Goal: Check status: Check status

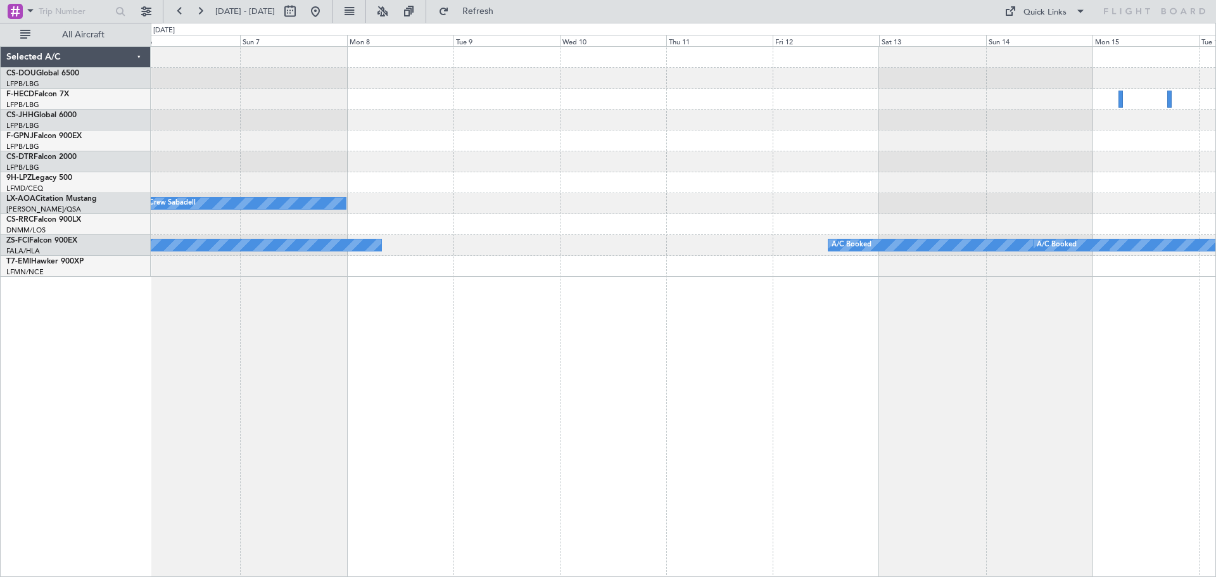
click at [132, 204] on div "No Crew Sabadell A/C Booked A/C Booked A/C Booked A/C Booked Selected A/C CS-DO…" at bounding box center [608, 300] width 1216 height 554
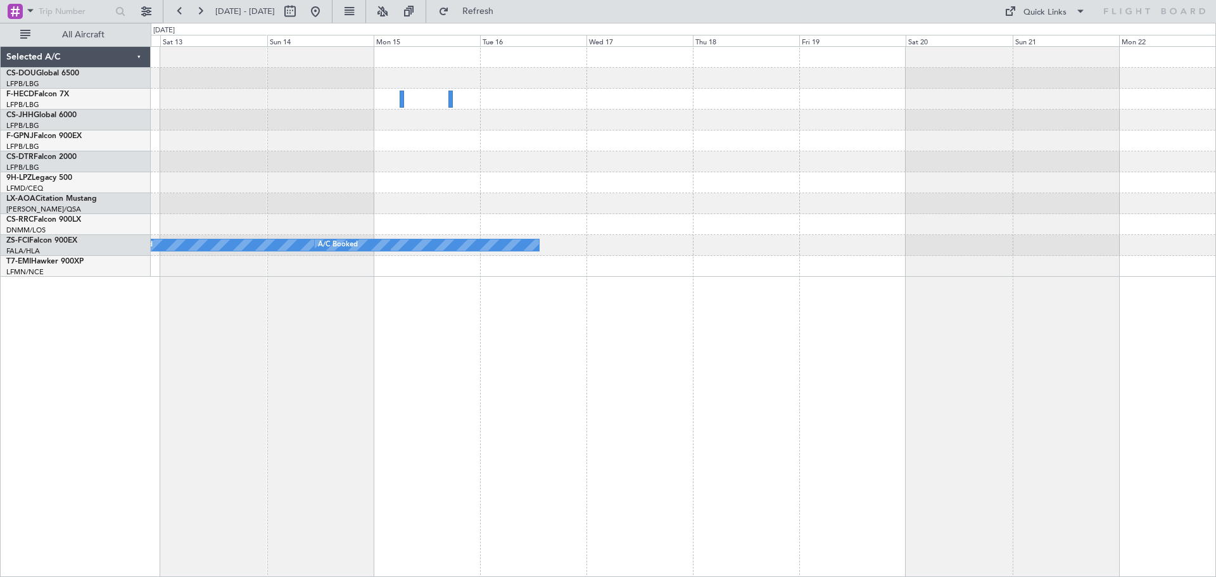
click at [220, 143] on div "A/C Booked A/C Booked" at bounding box center [683, 162] width 1065 height 230
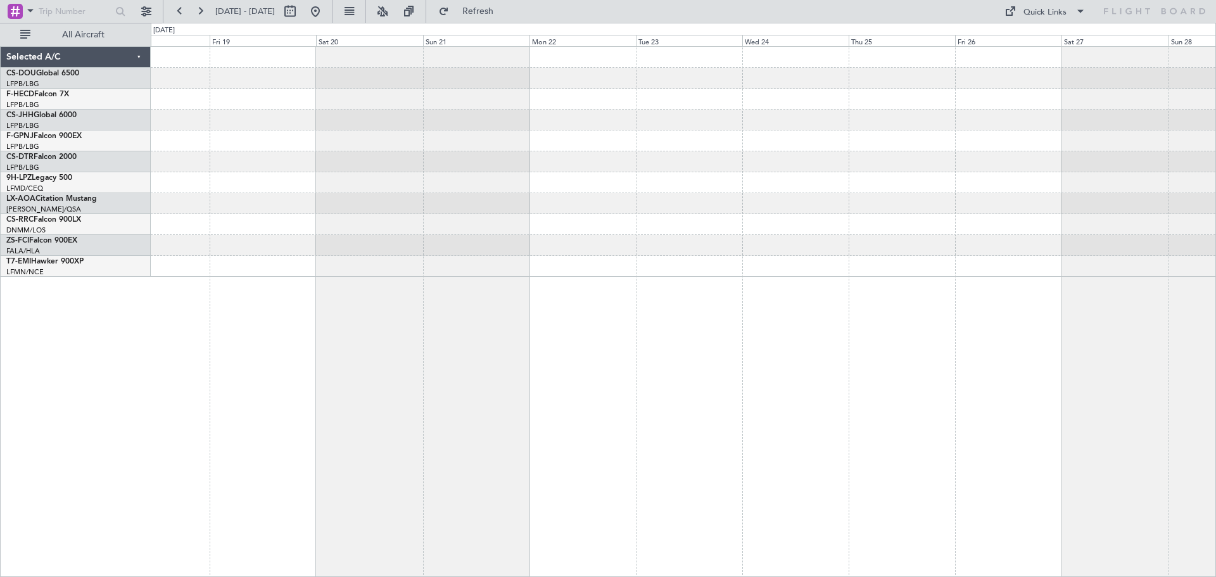
click at [102, 160] on div "A/C Booked Selected A/C CS-DOU Global 6500 LFPB/LBG Paris ([GEOGRAPHIC_DATA]) F…" at bounding box center [608, 300] width 1216 height 554
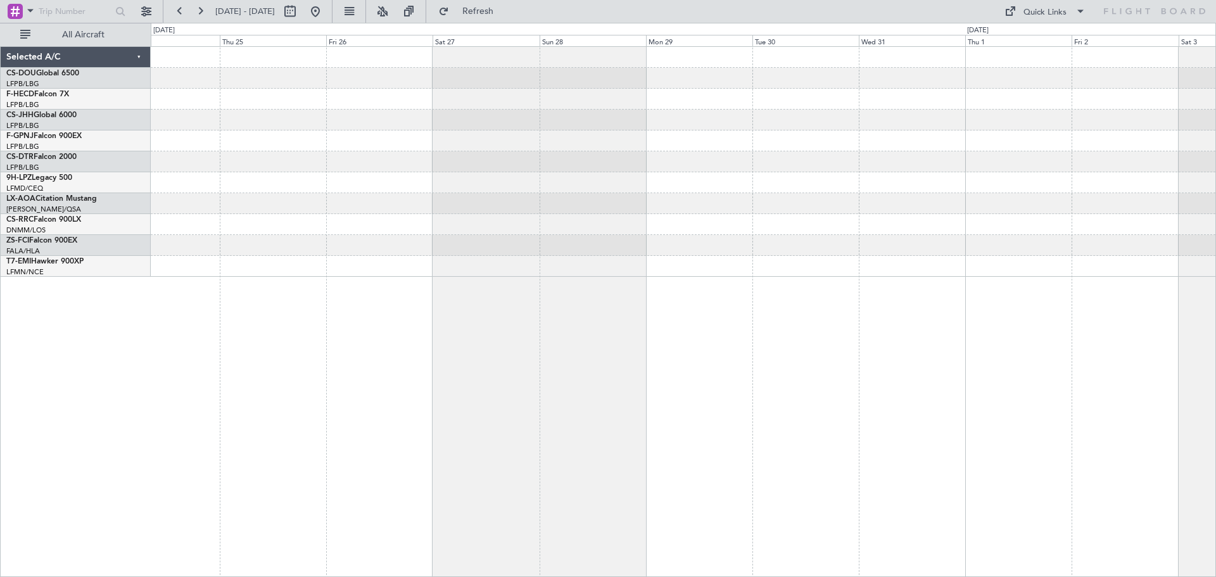
click at [143, 200] on div "Selected A/C CS-DOU Global 6500 LFPB/LBG Paris ([GEOGRAPHIC_DATA]) F-HECD Falco…" at bounding box center [608, 300] width 1216 height 554
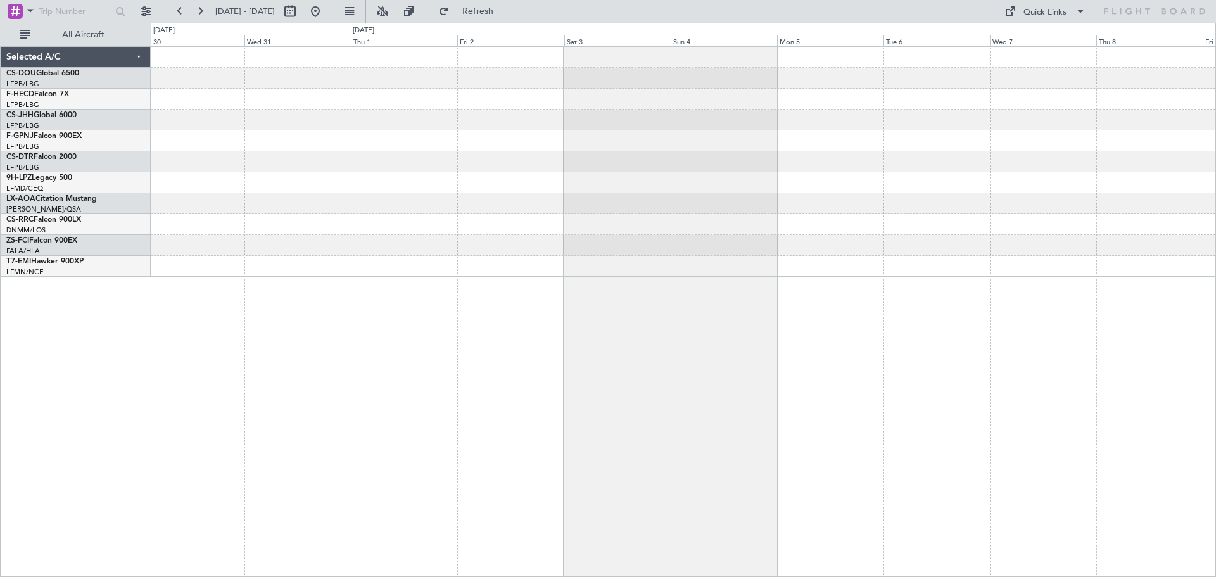
click at [72, 196] on div "Selected A/C CS-DOU Global 6500 LFPB/LBG Paris ([GEOGRAPHIC_DATA]) F-HECD Falco…" at bounding box center [608, 300] width 1216 height 554
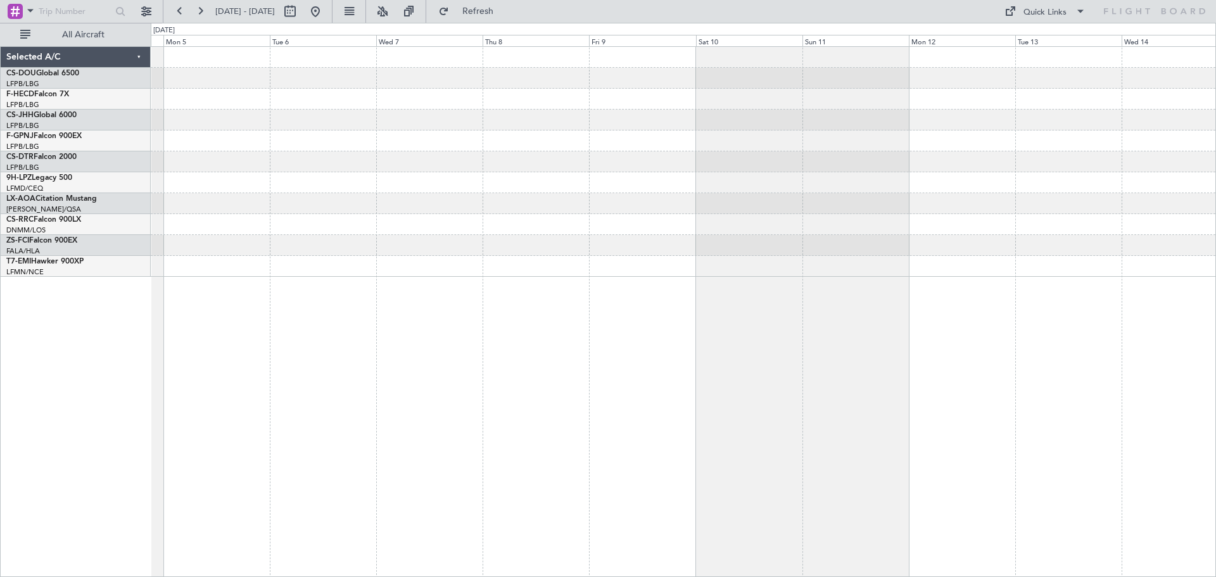
click at [0, 192] on div "Selected A/C CS-DOU Global 6500 LFPB/LBG Paris ([GEOGRAPHIC_DATA]) F-HECD Falco…" at bounding box center [608, 300] width 1216 height 554
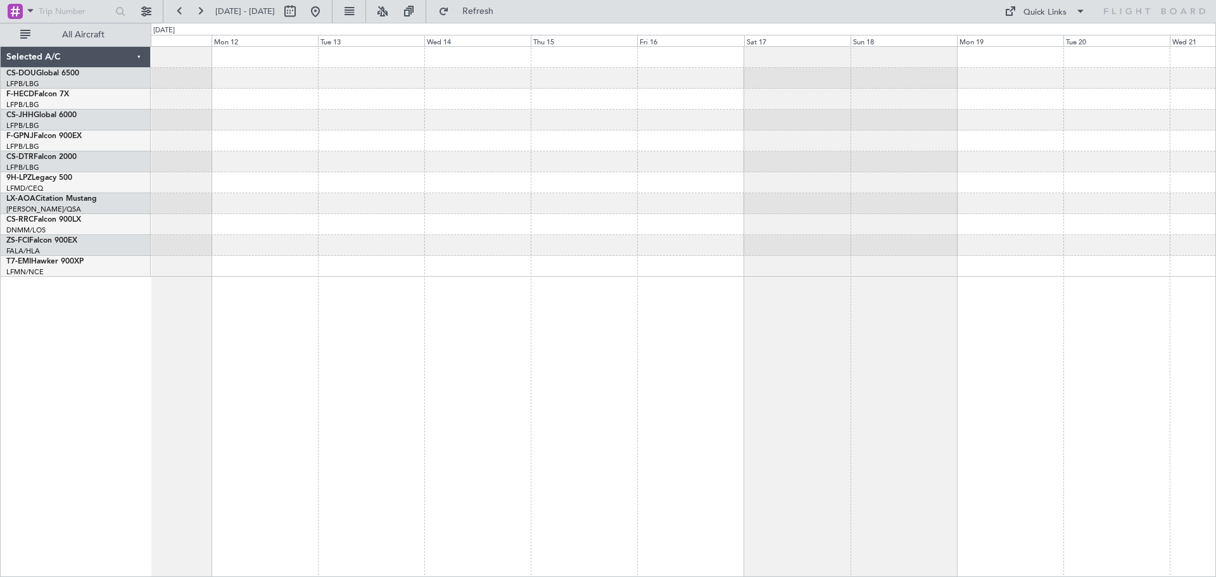
click at [0, 163] on div "Selected A/C CS-DOU Global 6500 LFPB/LBG Paris ([GEOGRAPHIC_DATA]) F-HECD Falco…" at bounding box center [608, 300] width 1216 height 554
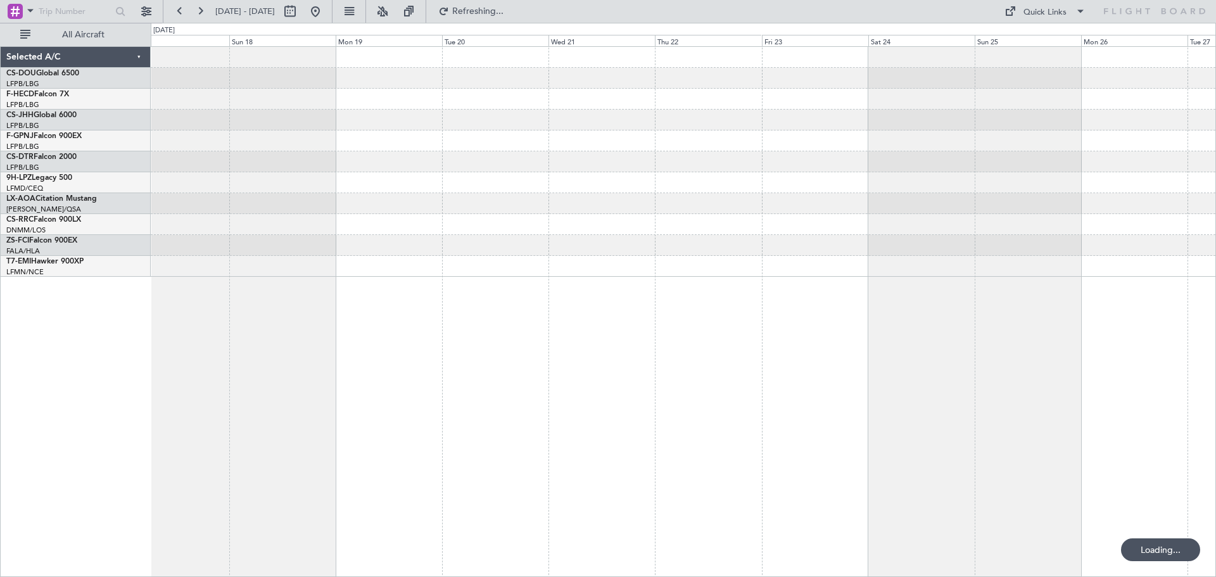
click at [888, 148] on div at bounding box center [683, 141] width 1065 height 21
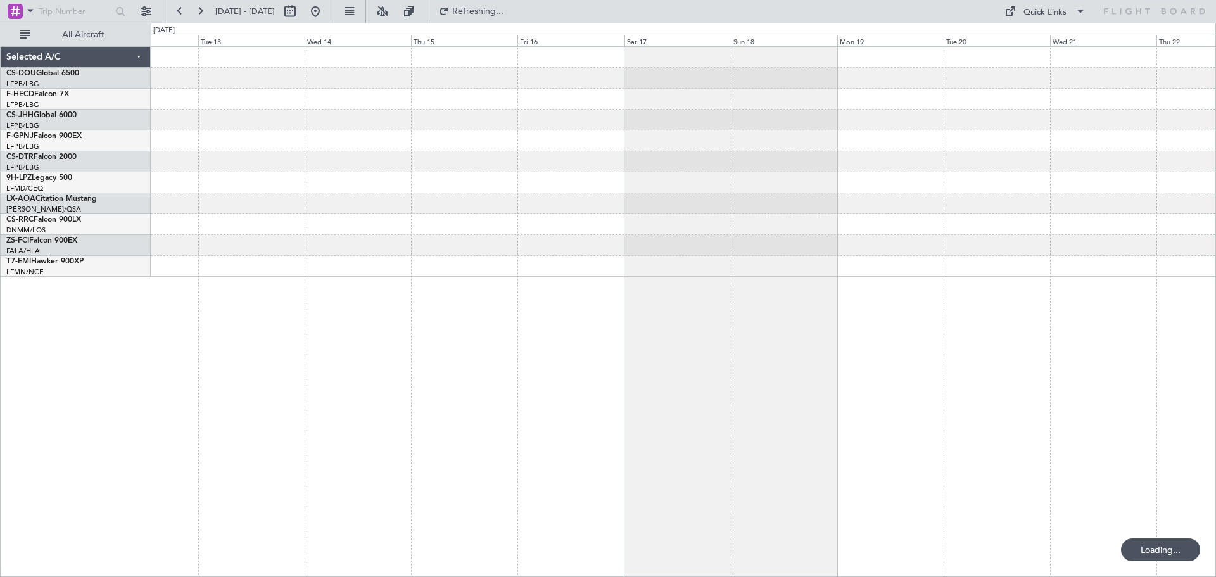
click at [826, 185] on div at bounding box center [683, 182] width 1065 height 21
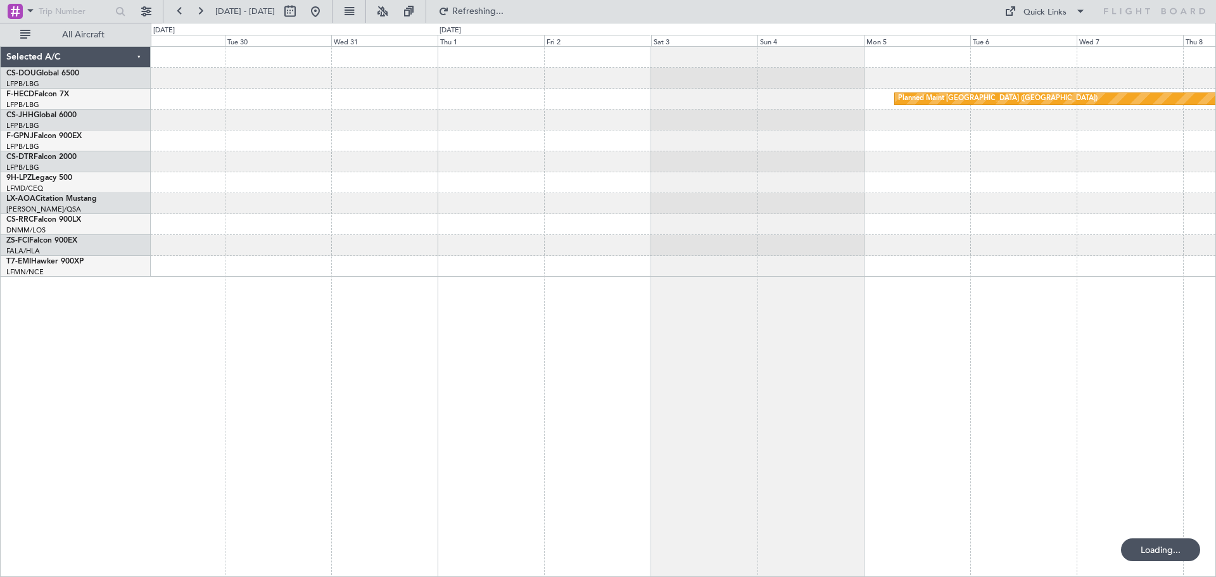
click at [777, 193] on div "Planned Maint [GEOGRAPHIC_DATA] ([GEOGRAPHIC_DATA])" at bounding box center [683, 162] width 1065 height 230
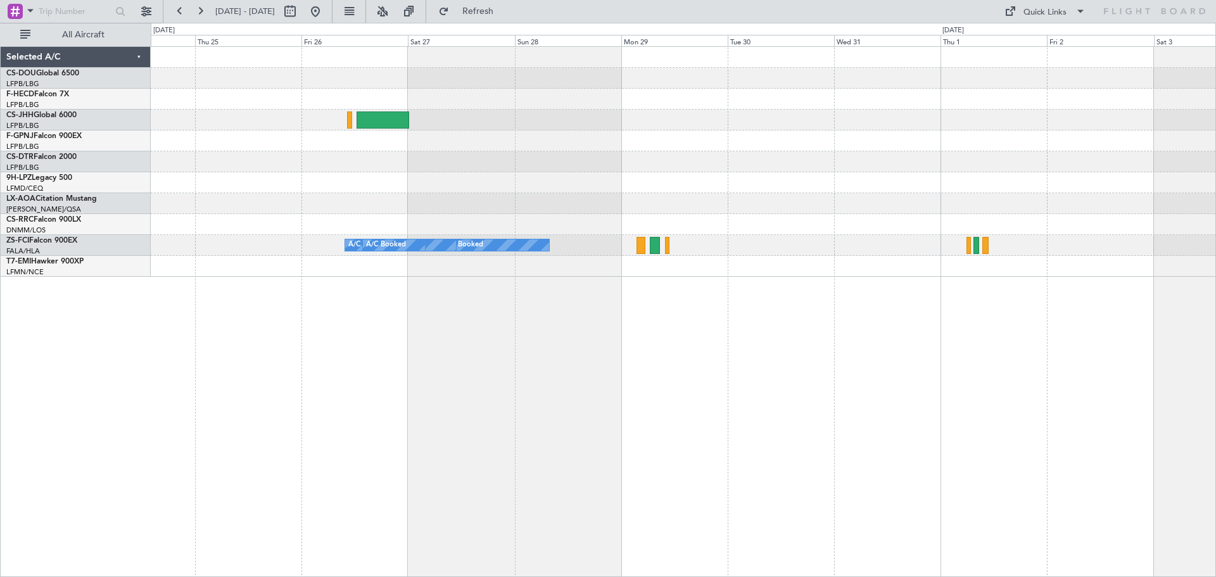
click at [752, 184] on div at bounding box center [683, 182] width 1065 height 21
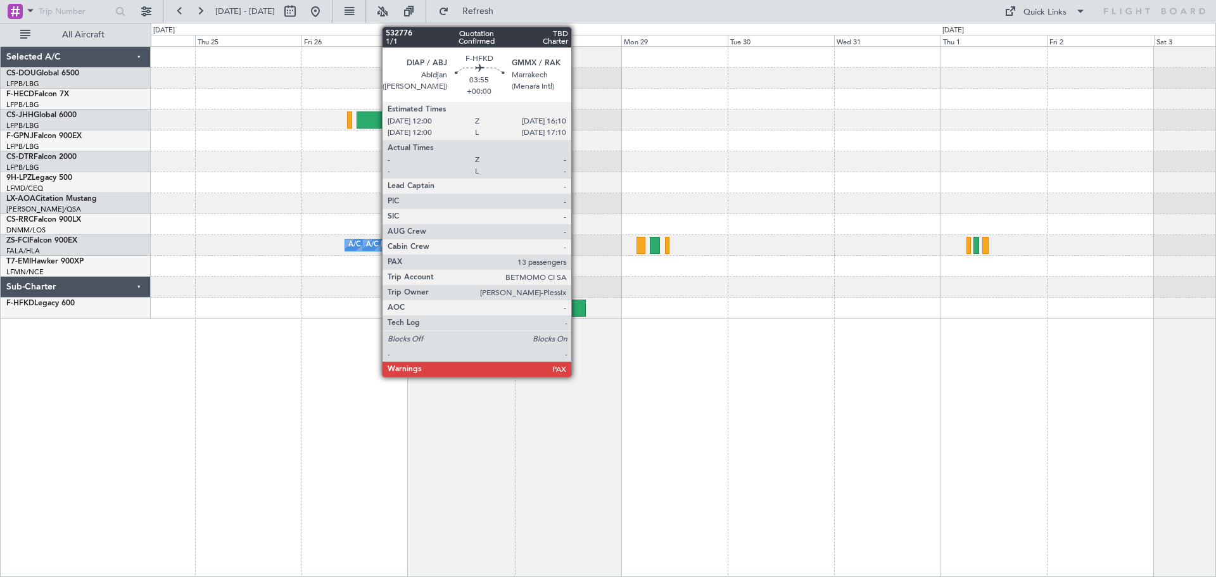
click at [577, 303] on div at bounding box center [577, 308] width 19 height 17
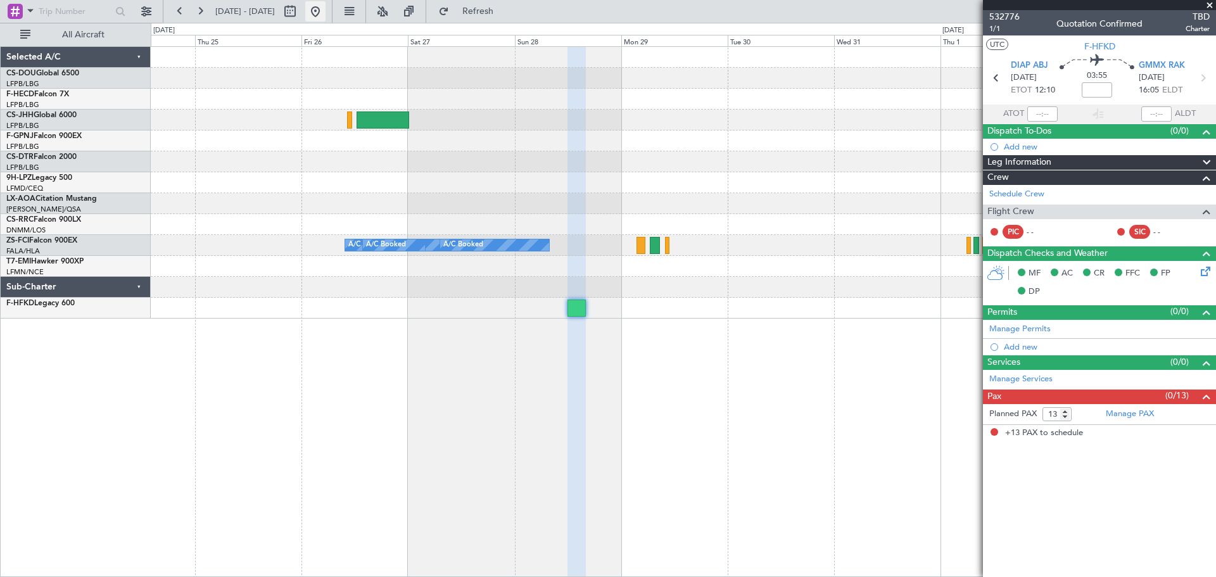
click at [326, 12] on button at bounding box center [315, 11] width 20 height 20
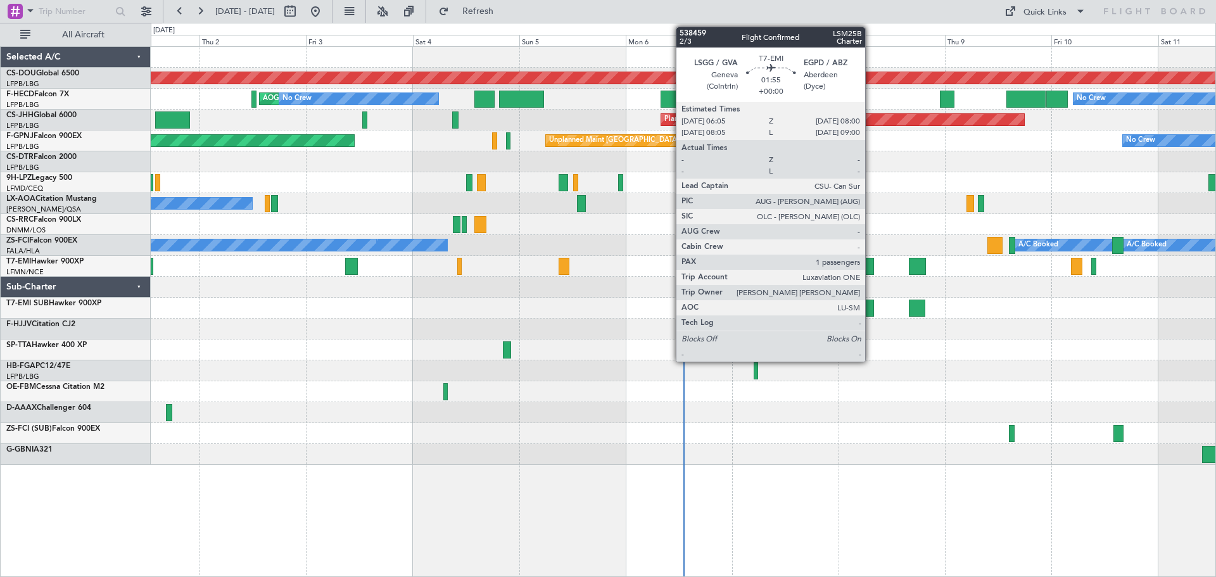
click at [871, 266] on div at bounding box center [869, 266] width 9 height 17
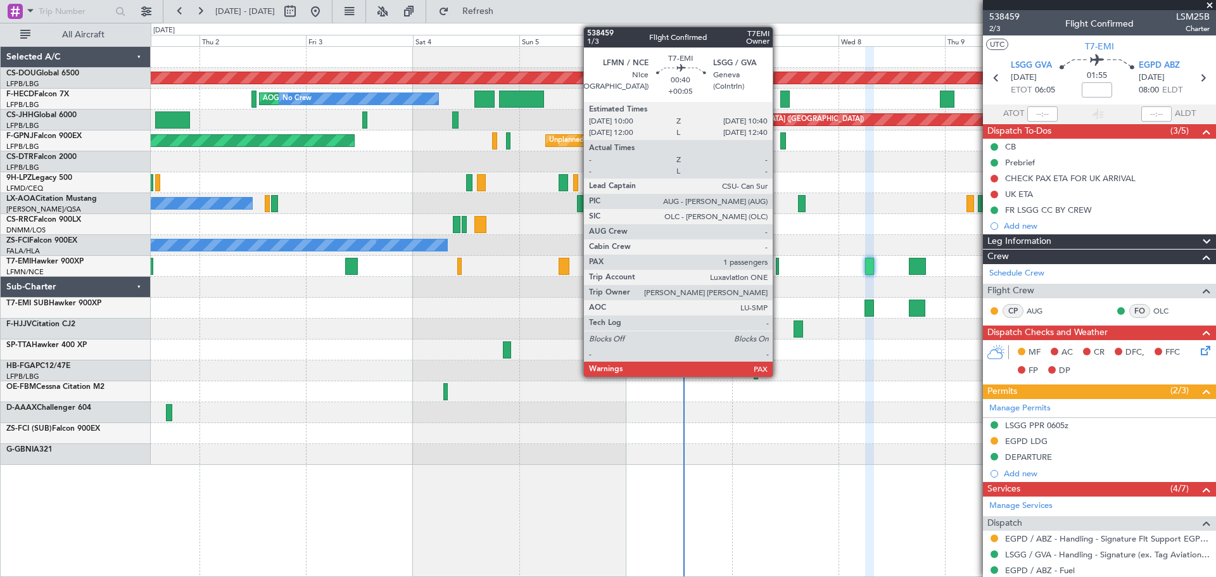
click at [779, 262] on div at bounding box center [777, 266] width 3 height 17
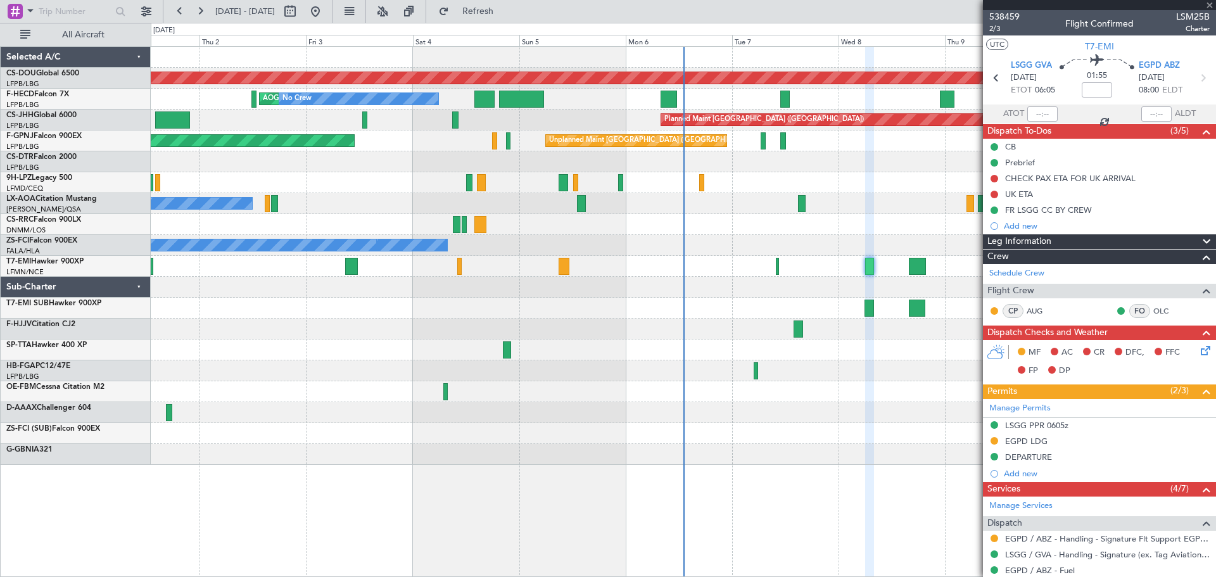
type input "+00:05"
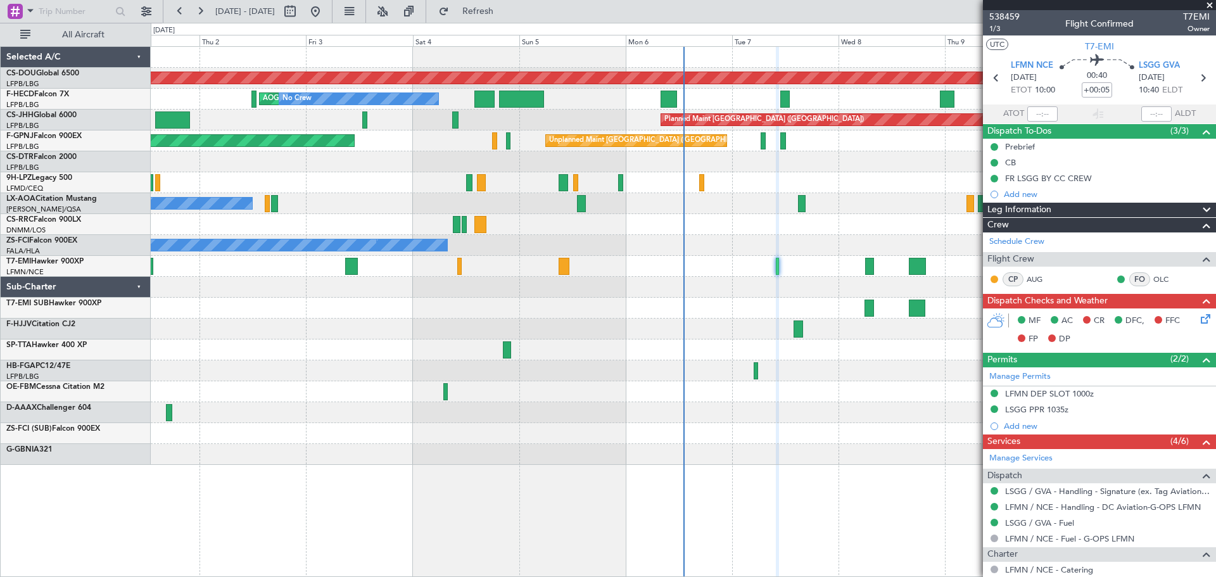
click at [1206, 6] on span at bounding box center [1210, 5] width 13 height 11
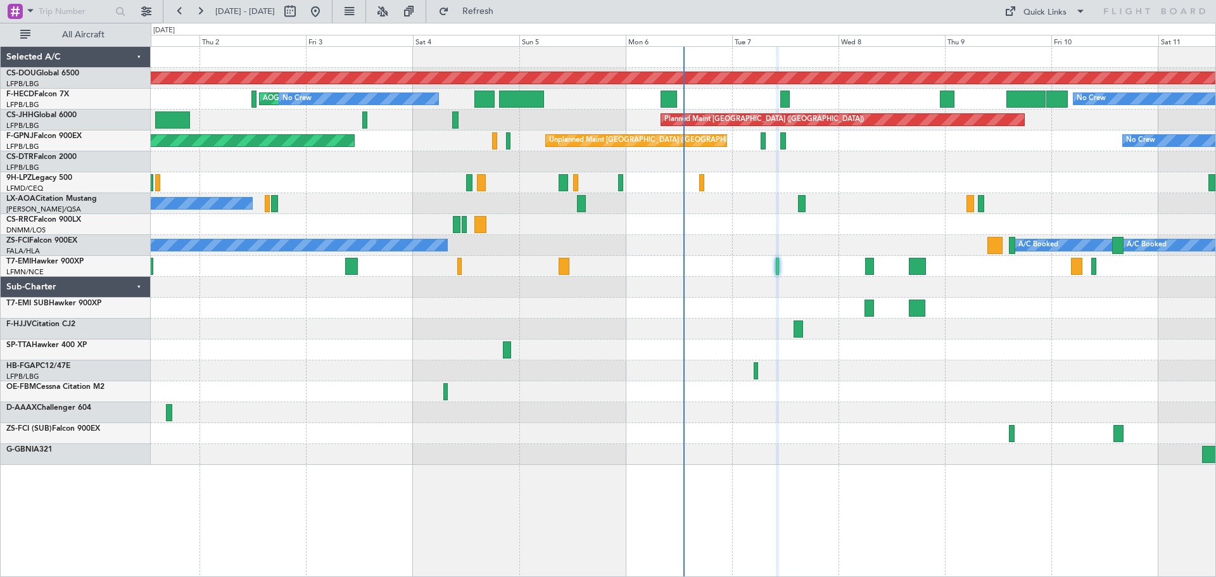
type input "0"
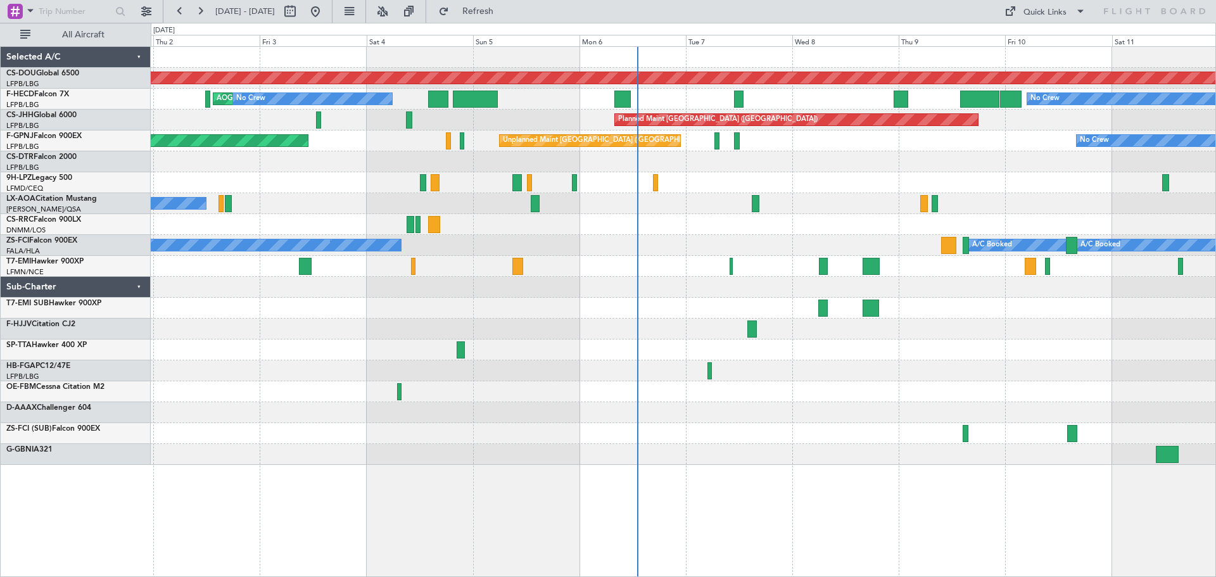
click at [824, 347] on div "Planned Maint London ([GEOGRAPHIC_DATA]) AOG Maint [GEOGRAPHIC_DATA] ([GEOGRAPH…" at bounding box center [683, 256] width 1065 height 418
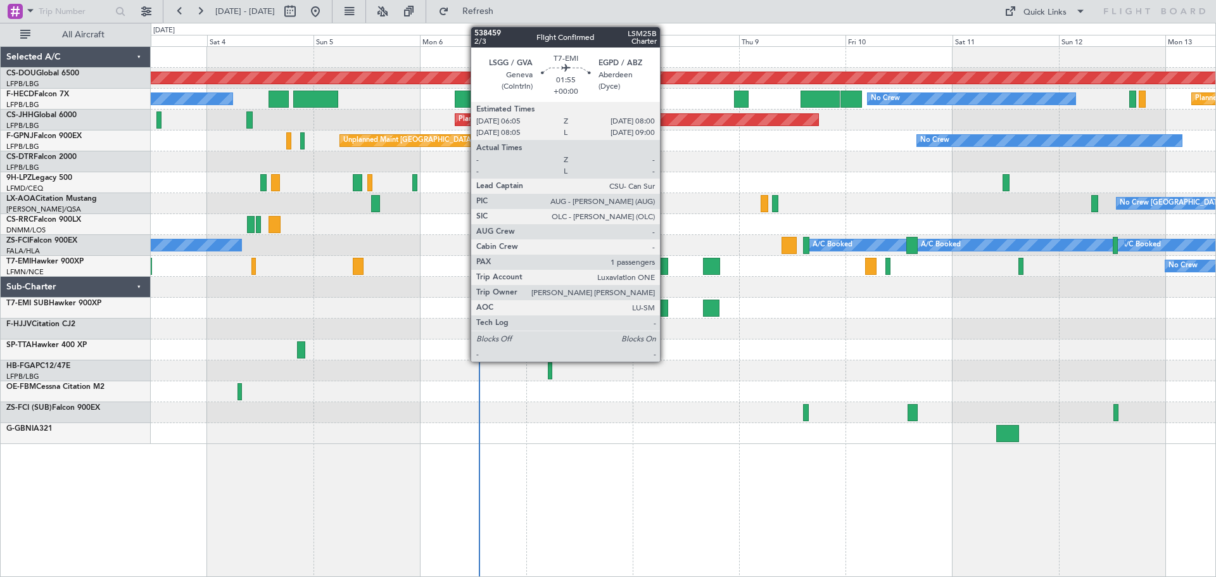
click at [666, 265] on div at bounding box center [663, 266] width 9 height 17
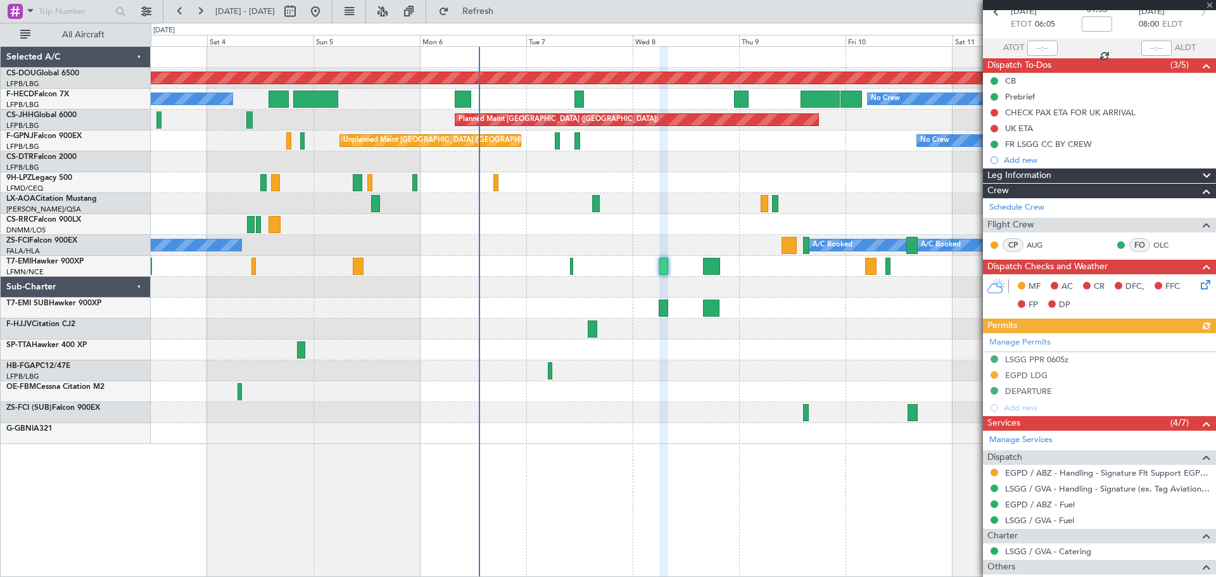
scroll to position [159, 0]
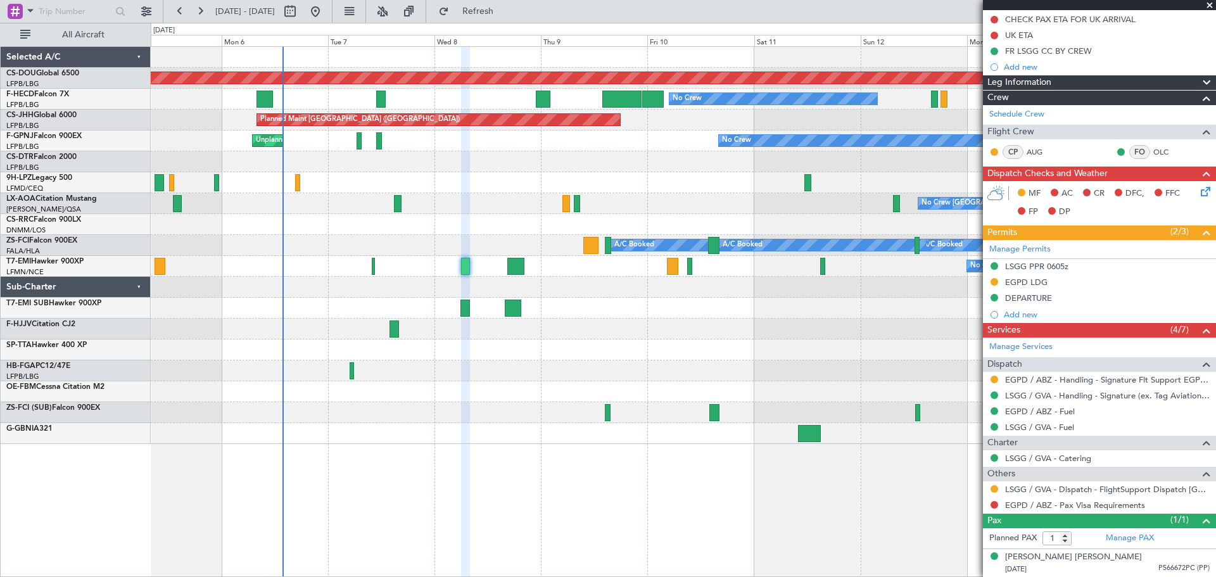
click at [329, 353] on div "Planned Maint London ([GEOGRAPHIC_DATA]) Planned Maint [GEOGRAPHIC_DATA] ([GEOG…" at bounding box center [683, 245] width 1065 height 397
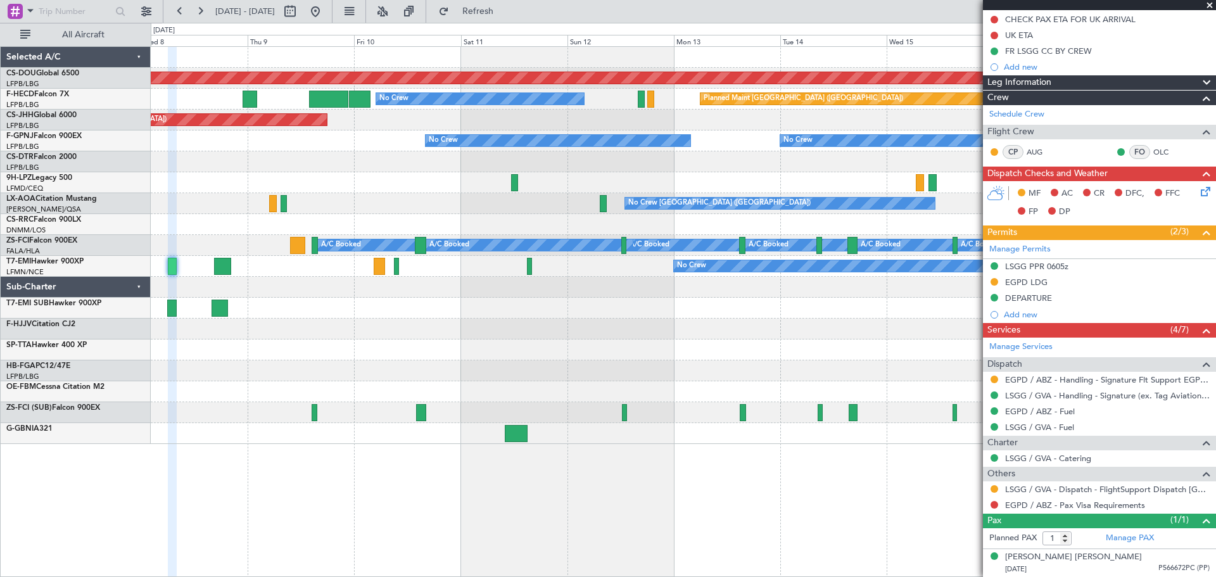
click at [335, 370] on div at bounding box center [683, 370] width 1065 height 21
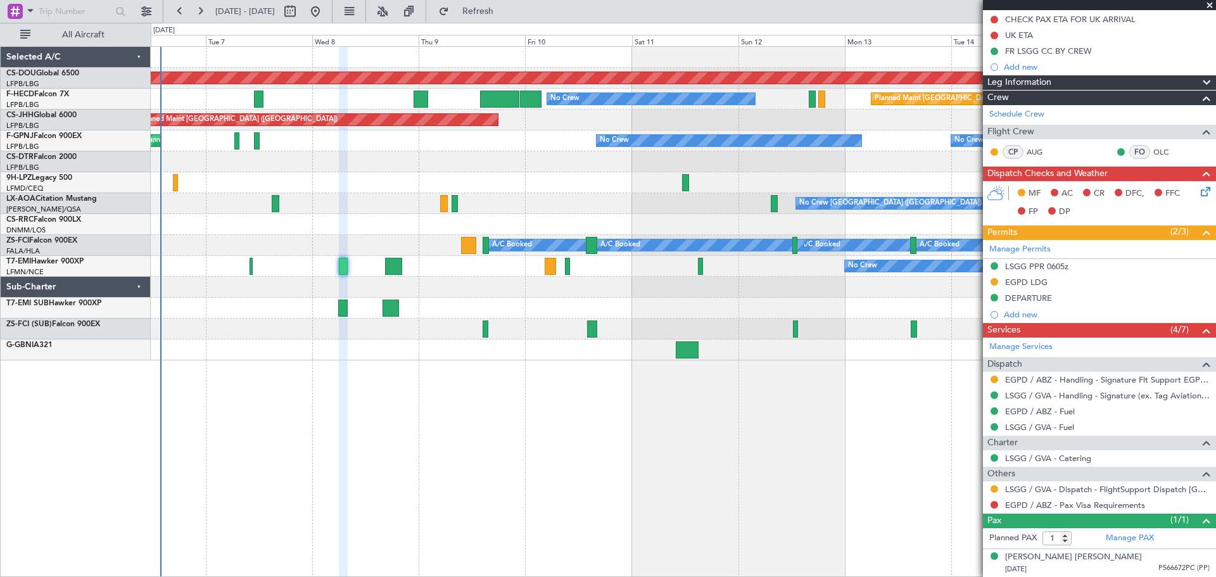
click at [540, 317] on div at bounding box center [683, 308] width 1065 height 21
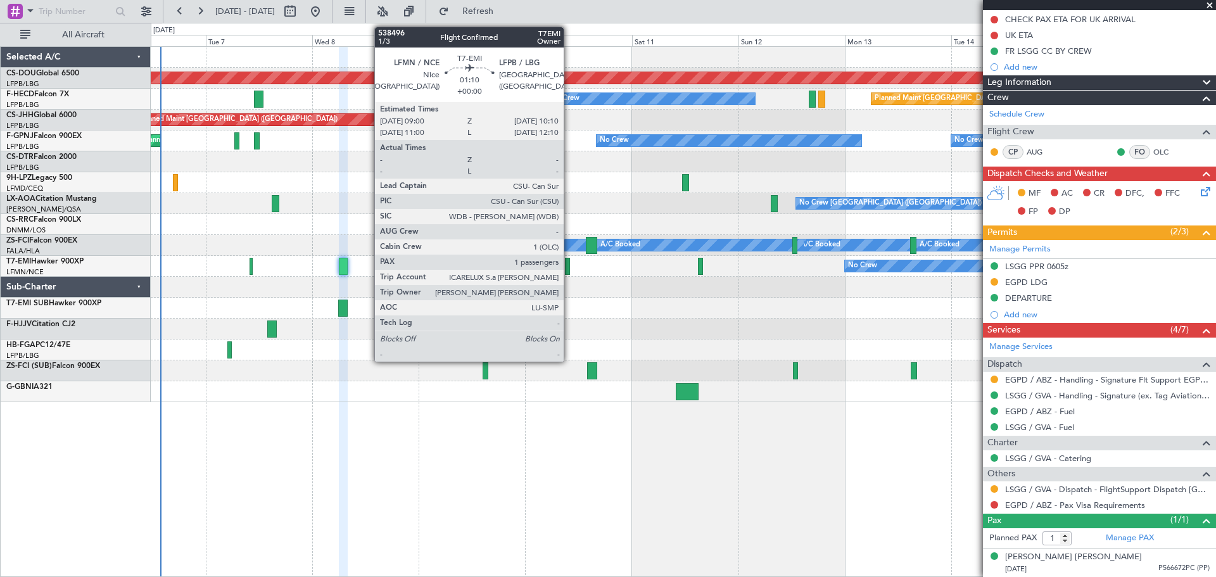
click at [570, 267] on div at bounding box center [568, 266] width 6 height 17
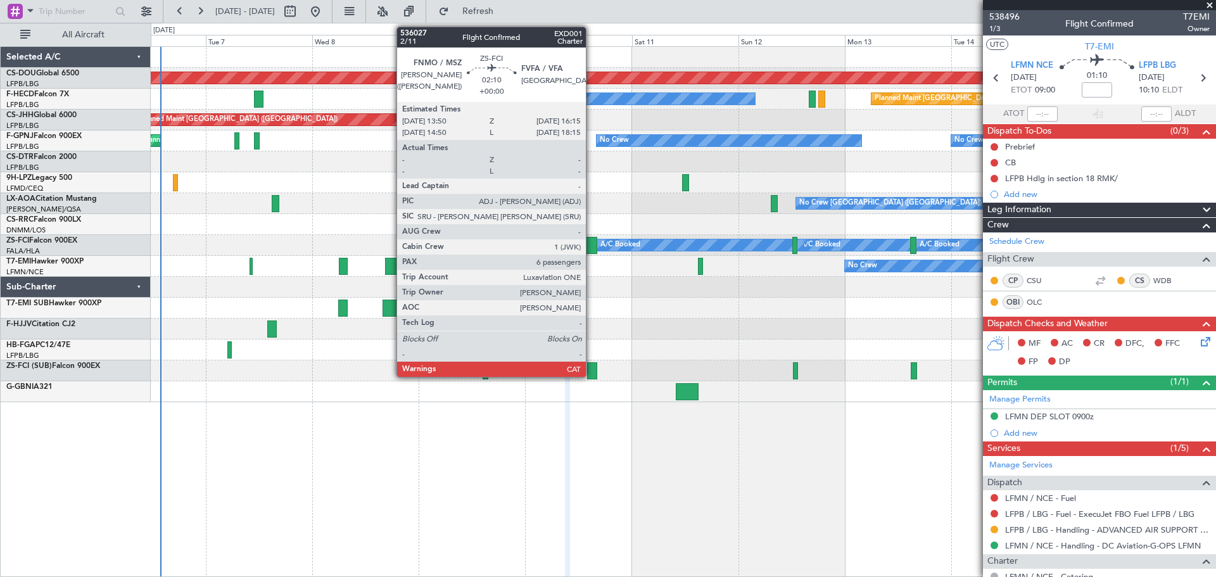
click at [592, 248] on div at bounding box center [591, 245] width 11 height 17
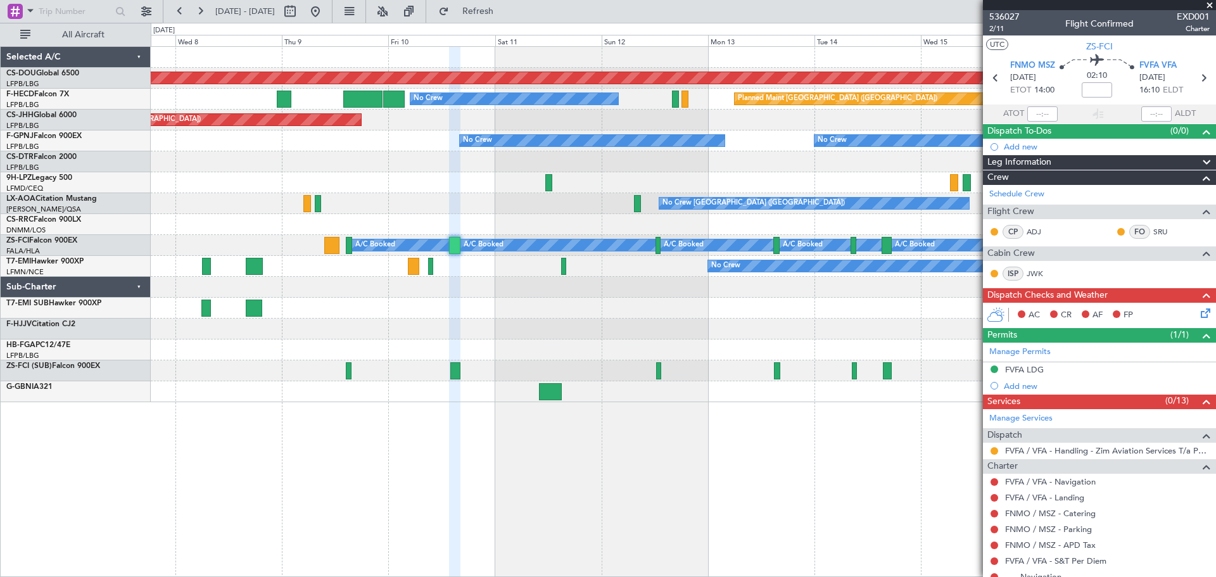
click at [483, 224] on div at bounding box center [683, 224] width 1065 height 21
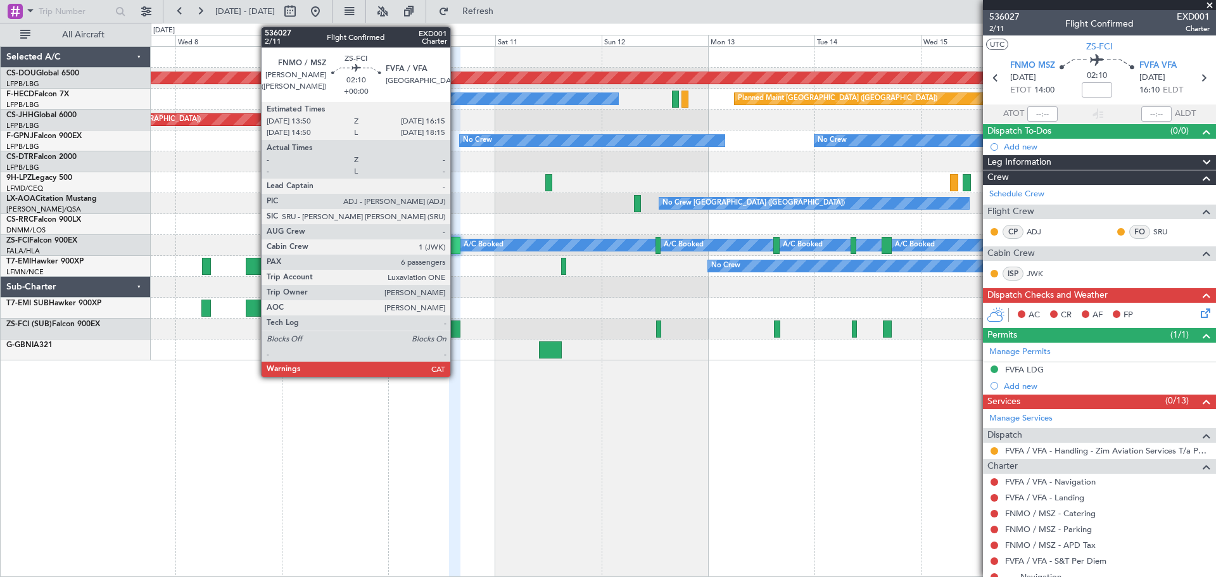
click at [456, 249] on div at bounding box center [454, 245] width 11 height 17
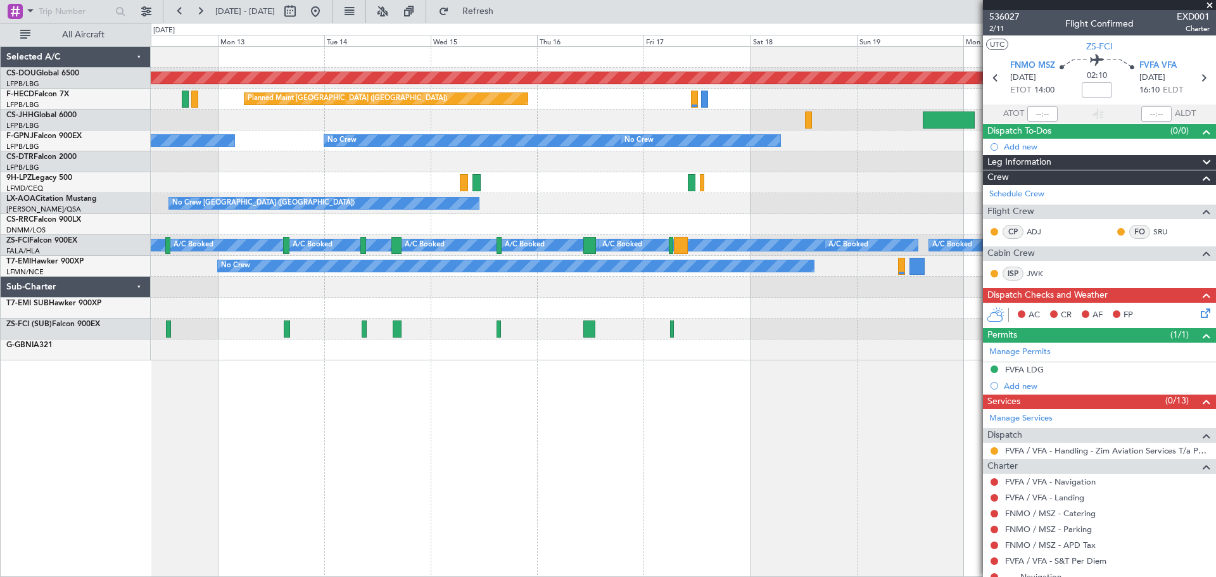
click at [397, 350] on div "Planned Maint London ([GEOGRAPHIC_DATA]) Planned Maint [GEOGRAPHIC_DATA] ([GEOG…" at bounding box center [683, 204] width 1065 height 314
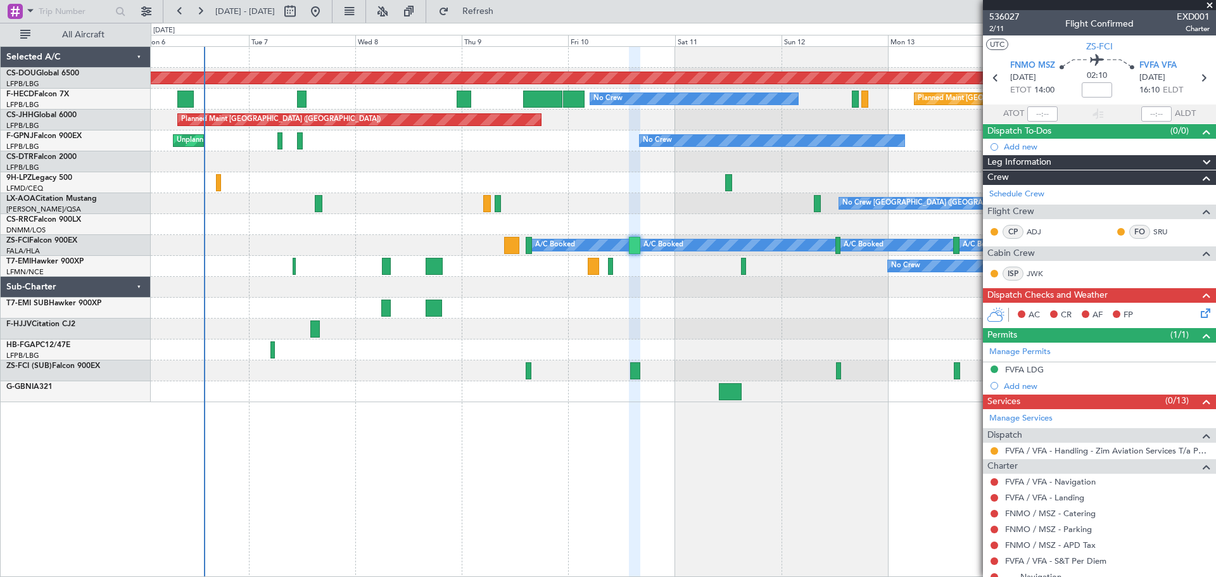
scroll to position [306, 0]
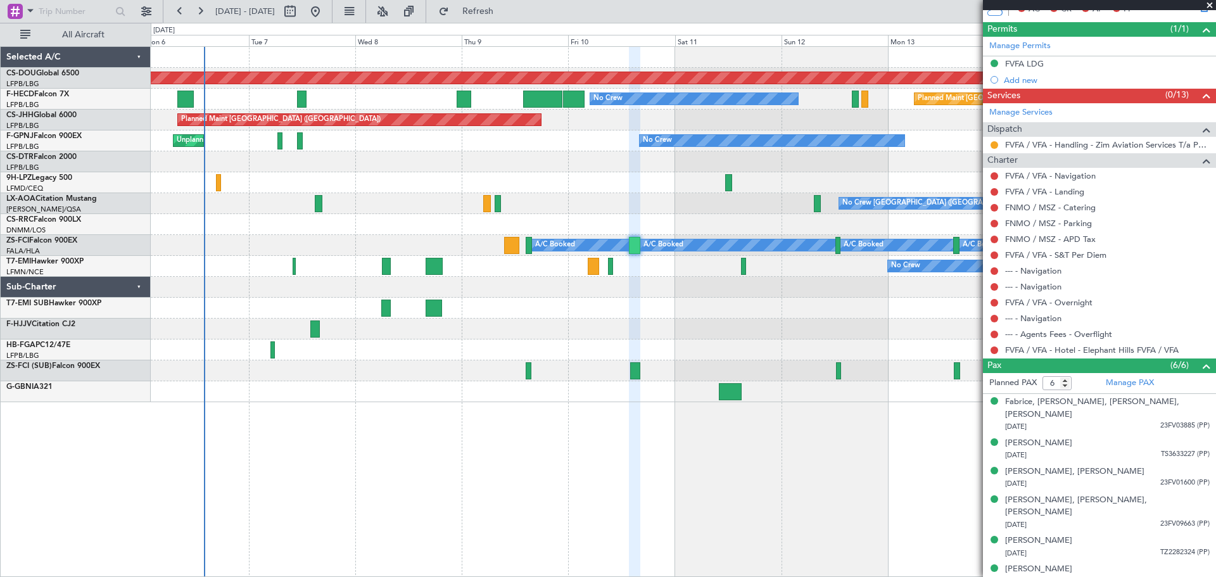
click at [352, 536] on div "Planned Maint London ([GEOGRAPHIC_DATA]) Planned Maint [GEOGRAPHIC_DATA] ([GEOG…" at bounding box center [684, 311] width 1066 height 531
click at [405, 549] on div "Planned Maint London ([GEOGRAPHIC_DATA]) Planned Maint [GEOGRAPHIC_DATA] ([GEOG…" at bounding box center [684, 311] width 1066 height 531
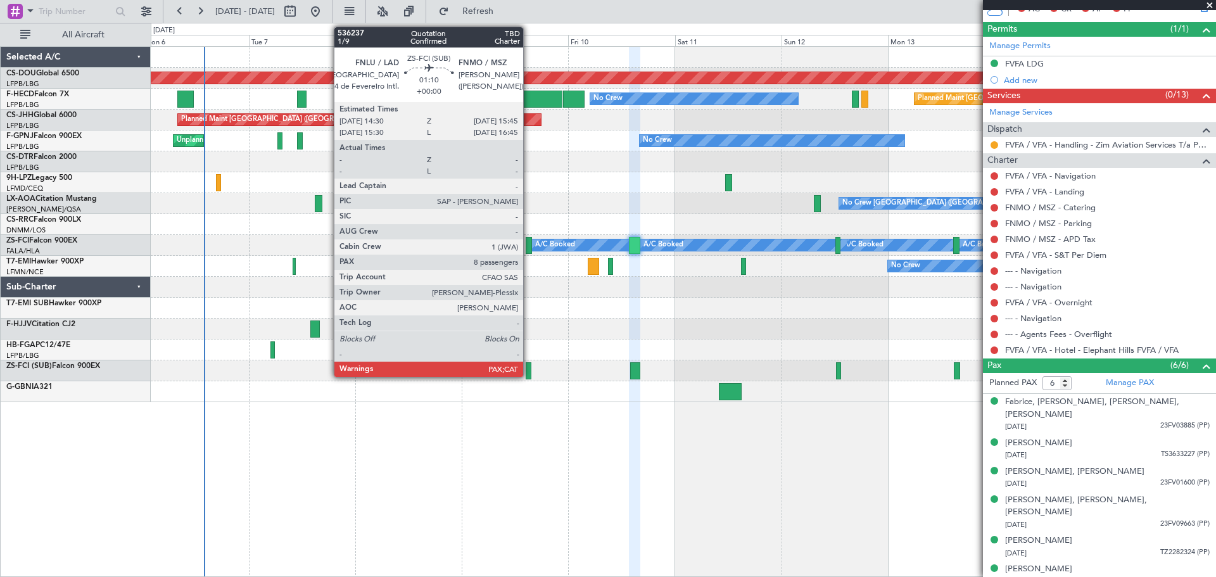
click at [529, 371] on div at bounding box center [529, 370] width 6 height 17
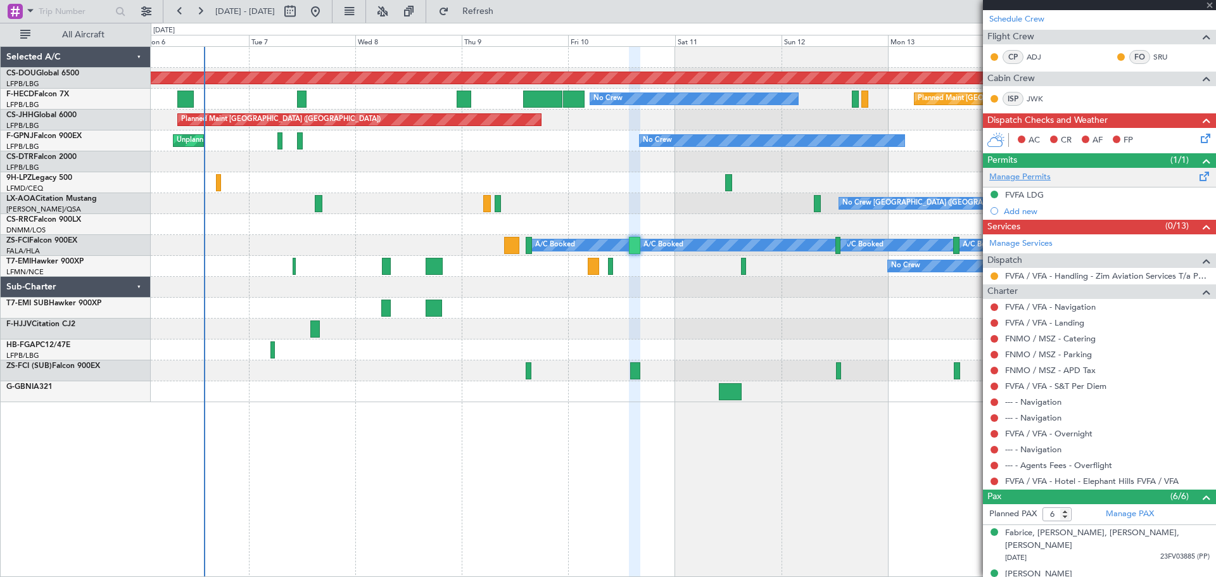
scroll to position [0, 0]
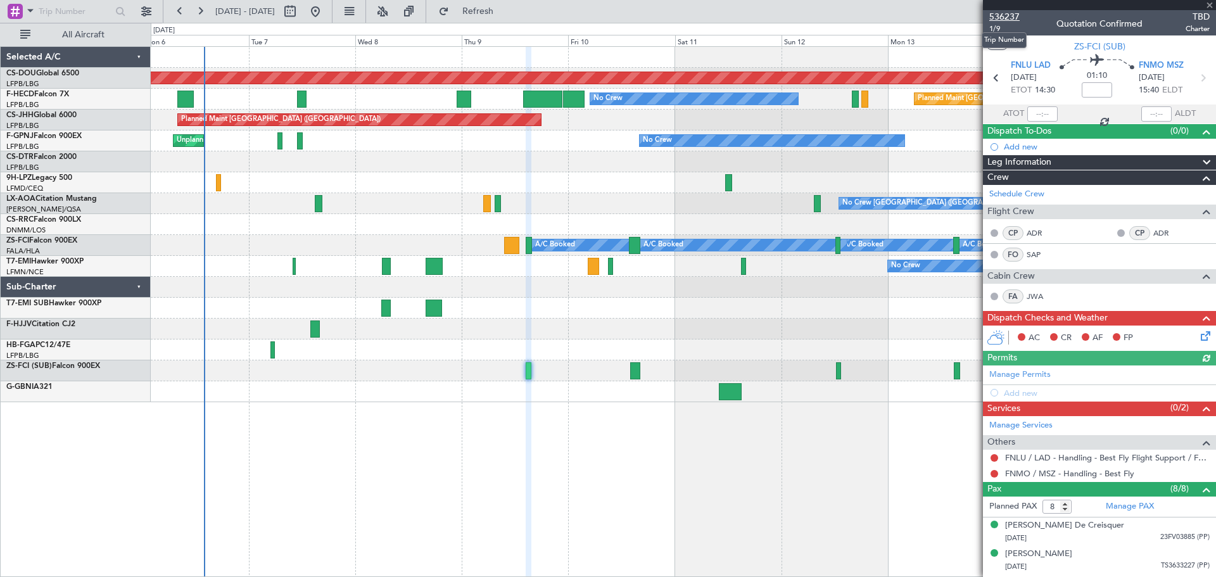
click at [1012, 19] on span "536237" at bounding box center [1005, 16] width 30 height 13
click at [337, 535] on div "Planned Maint London ([GEOGRAPHIC_DATA]) Planned Maint [GEOGRAPHIC_DATA] ([GEOG…" at bounding box center [684, 311] width 1066 height 531
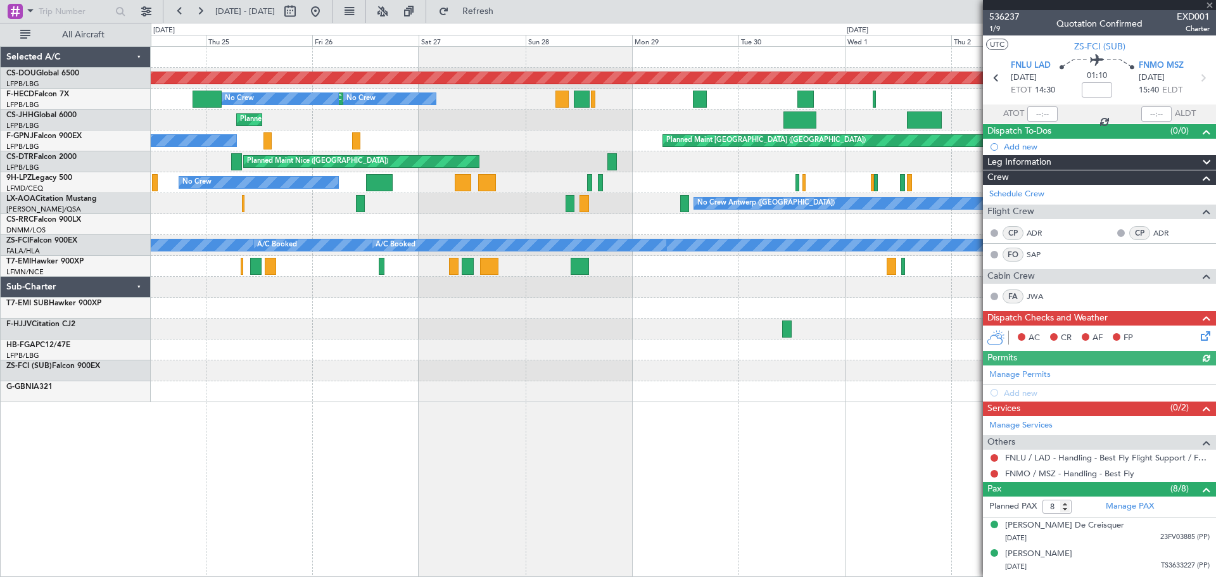
click at [921, 277] on div "Planned Maint London ([GEOGRAPHIC_DATA]) AOG Maint [GEOGRAPHIC_DATA] ([GEOGRAPH…" at bounding box center [683, 224] width 1065 height 355
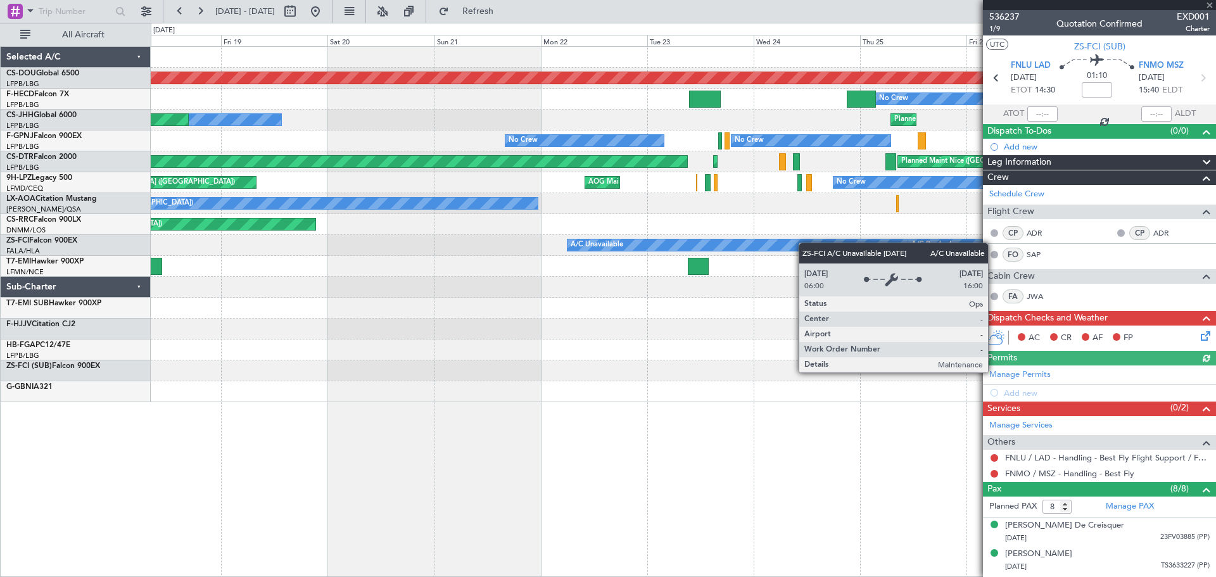
click at [867, 246] on div "Planned Maint London ([GEOGRAPHIC_DATA]) No Crew Planned Maint [GEOGRAPHIC_DATA…" at bounding box center [683, 224] width 1065 height 355
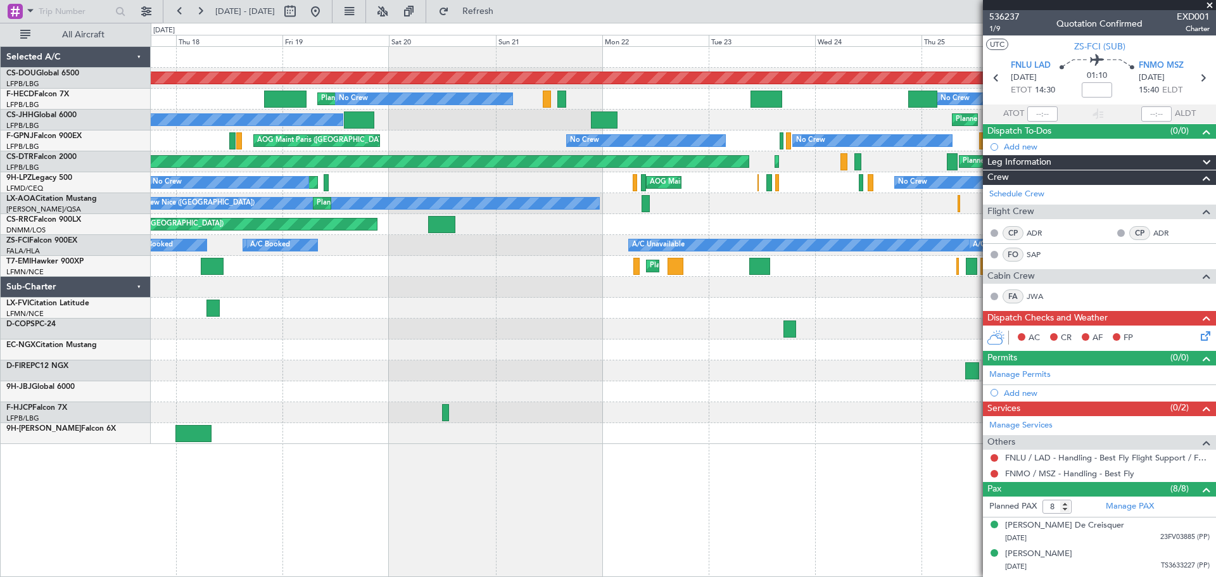
click at [442, 405] on div at bounding box center [683, 412] width 1065 height 21
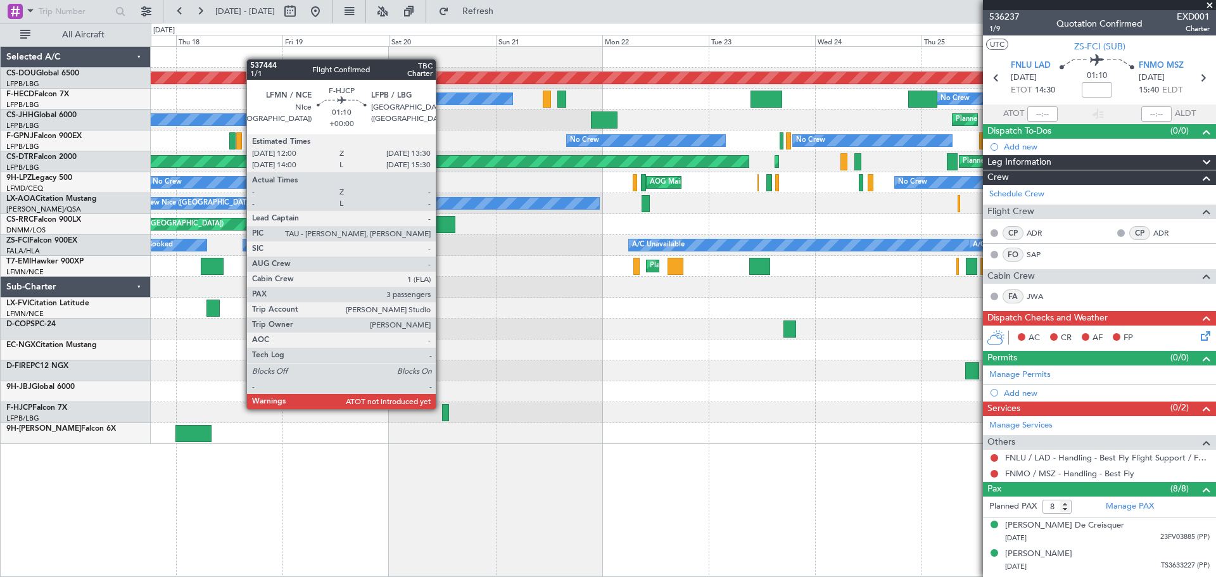
click at [446, 413] on div at bounding box center [445, 412] width 7 height 17
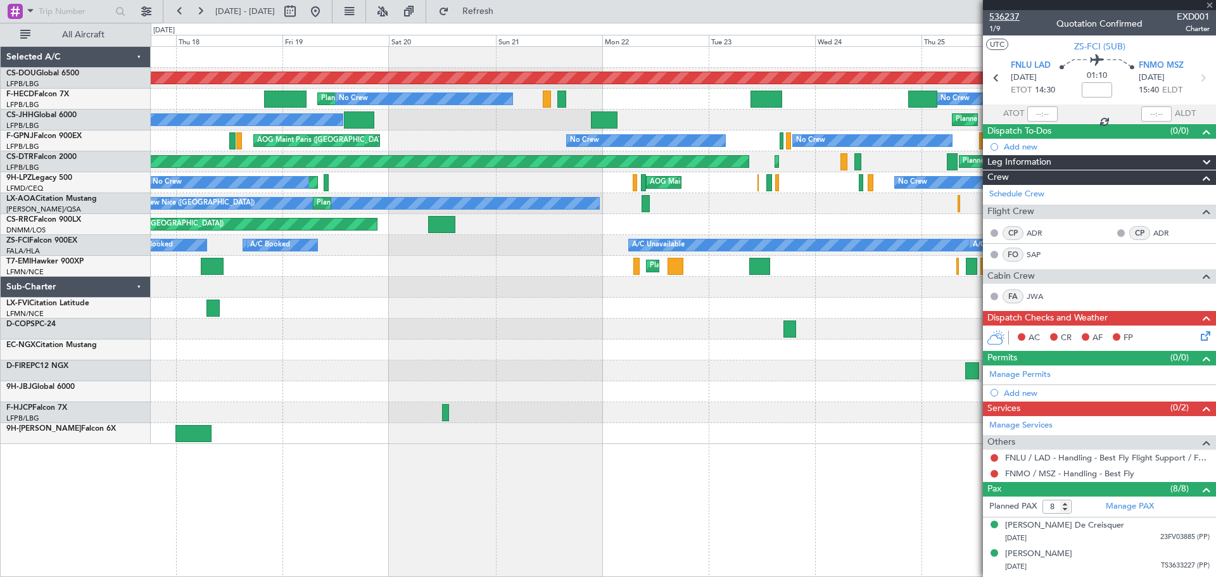
type input "3"
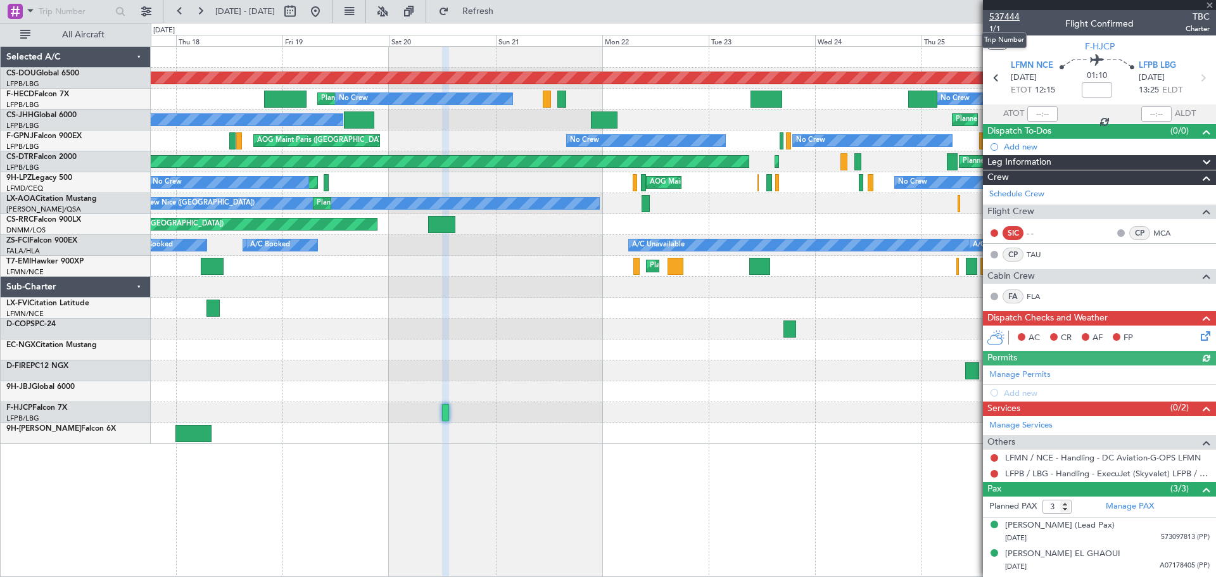
click at [1012, 13] on span "537444" at bounding box center [1005, 16] width 30 height 13
click at [201, 435] on div at bounding box center [193, 433] width 36 height 17
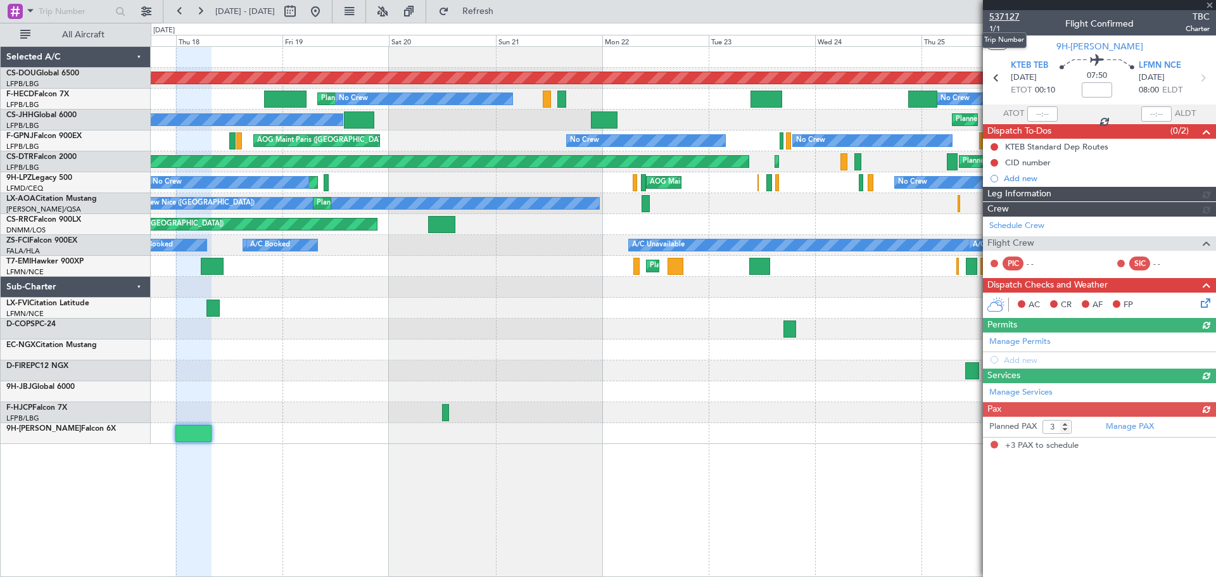
click at [1003, 13] on span "537127" at bounding box center [1005, 16] width 30 height 13
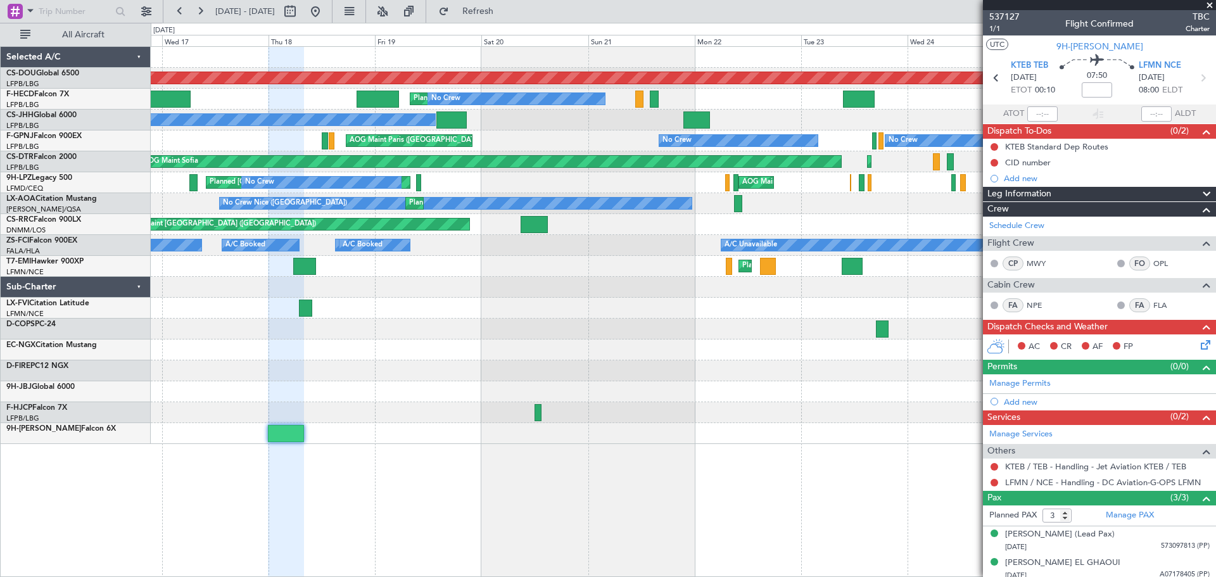
click at [419, 352] on div at bounding box center [683, 350] width 1065 height 21
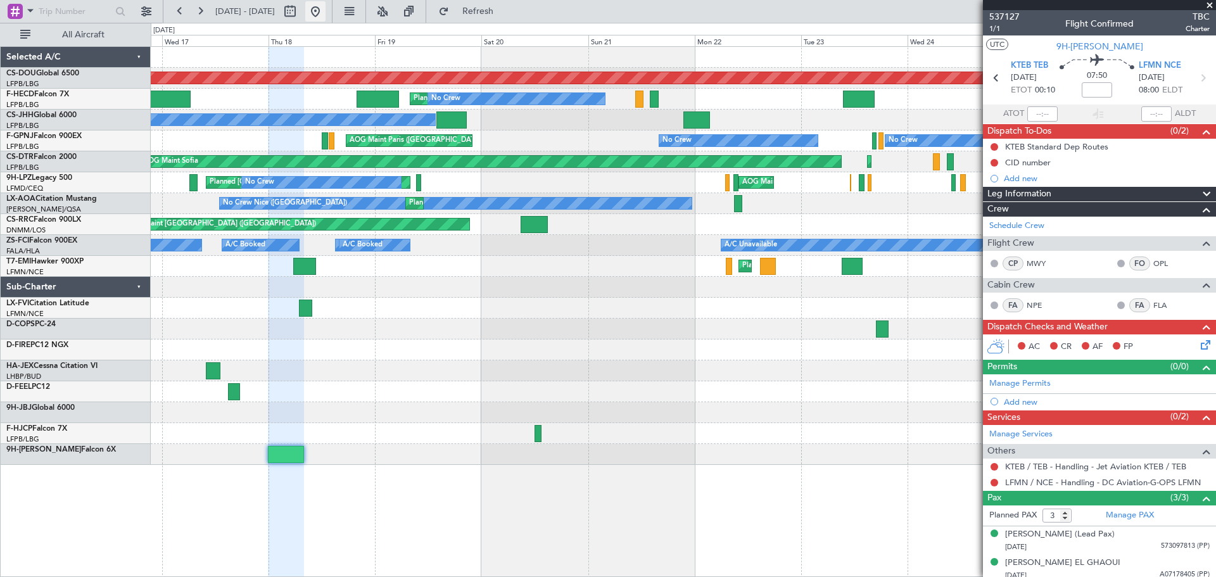
click at [326, 10] on button at bounding box center [315, 11] width 20 height 20
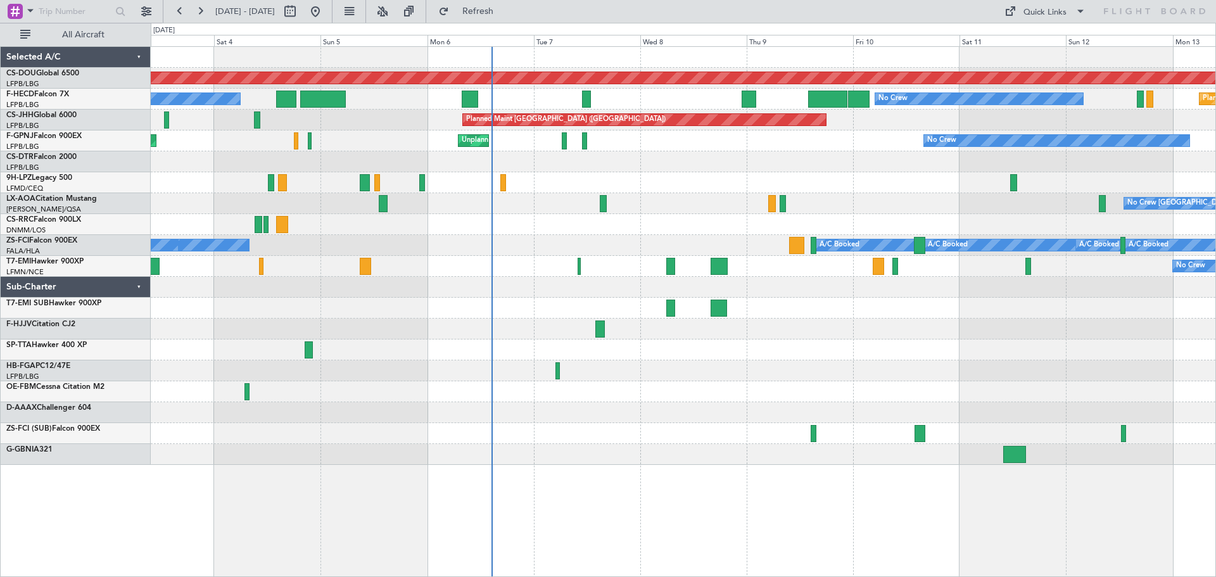
click at [382, 242] on div "Planned Maint London ([GEOGRAPHIC_DATA]) AOG Maint [GEOGRAPHIC_DATA] ([GEOGRAPH…" at bounding box center [683, 256] width 1065 height 418
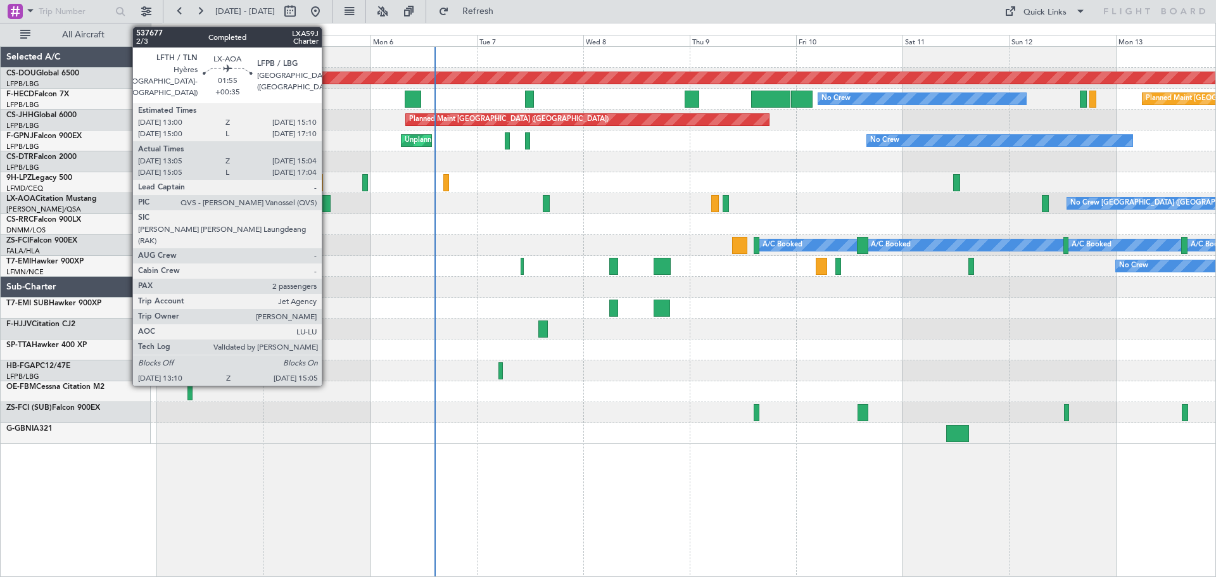
click at [328, 205] on div at bounding box center [326, 203] width 9 height 17
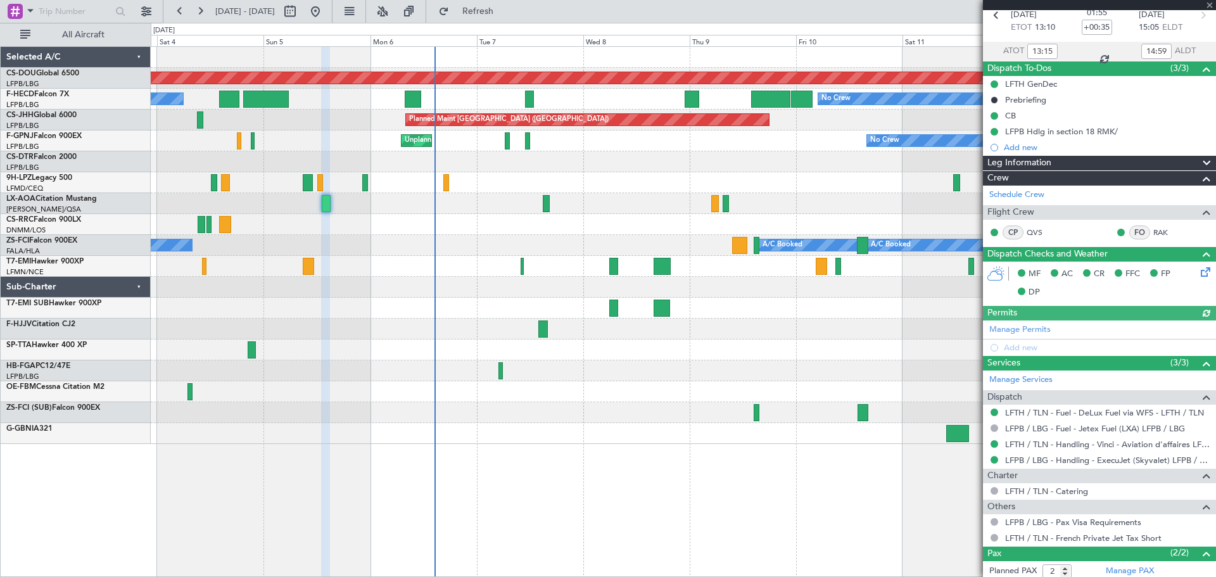
scroll to position [124, 0]
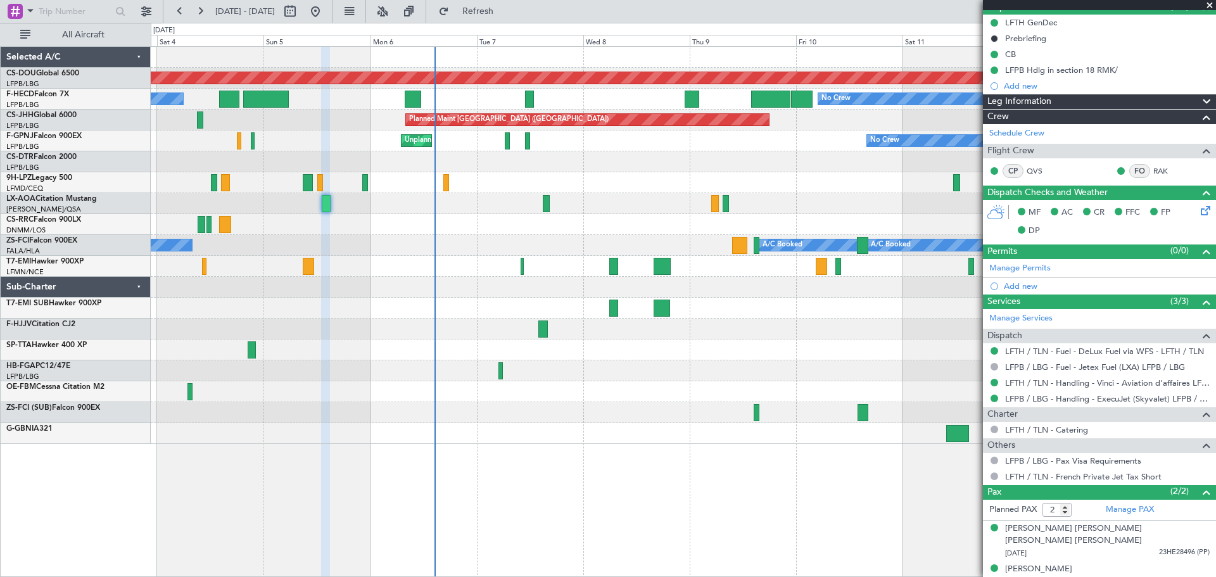
click at [1206, 6] on span at bounding box center [1210, 5] width 13 height 11
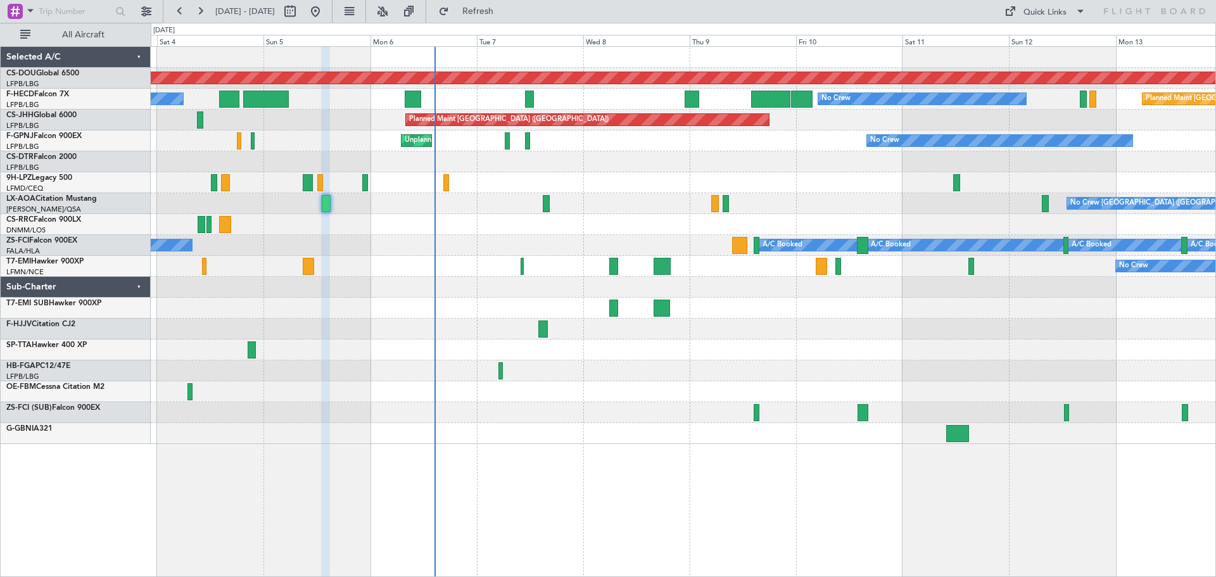
type input "0"
